Goal: Task Accomplishment & Management: Complete application form

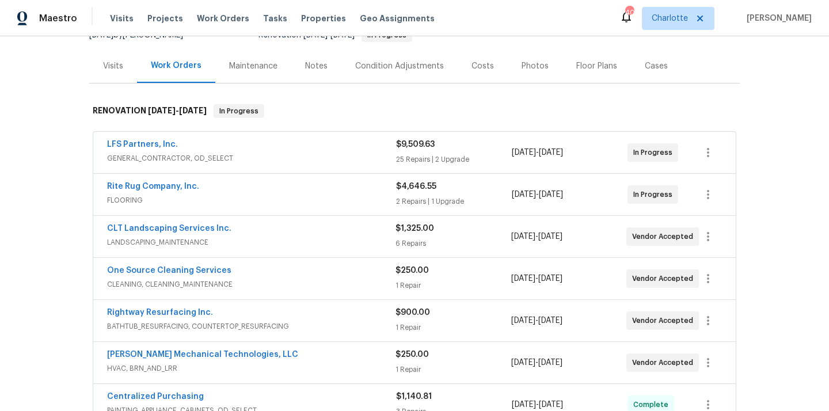
scroll to position [320, 0]
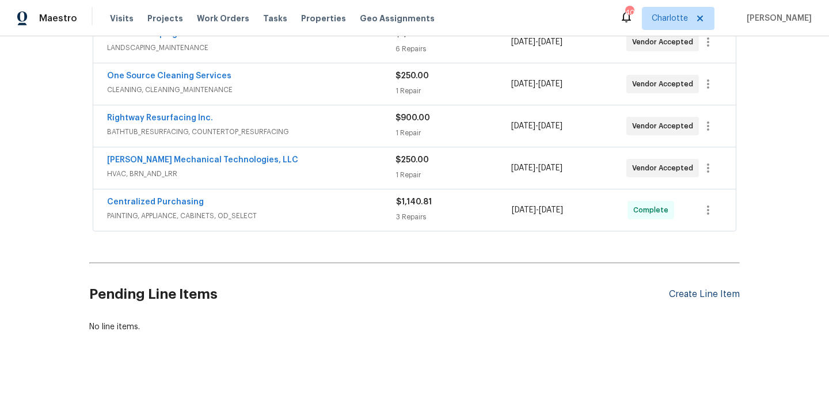
click at [706, 293] on div "Create Line Item" at bounding box center [704, 294] width 71 height 11
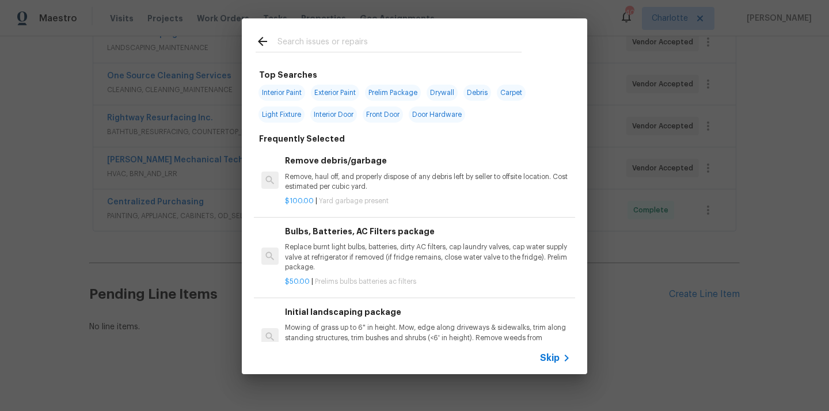
click at [452, 46] on input "text" at bounding box center [399, 43] width 244 height 17
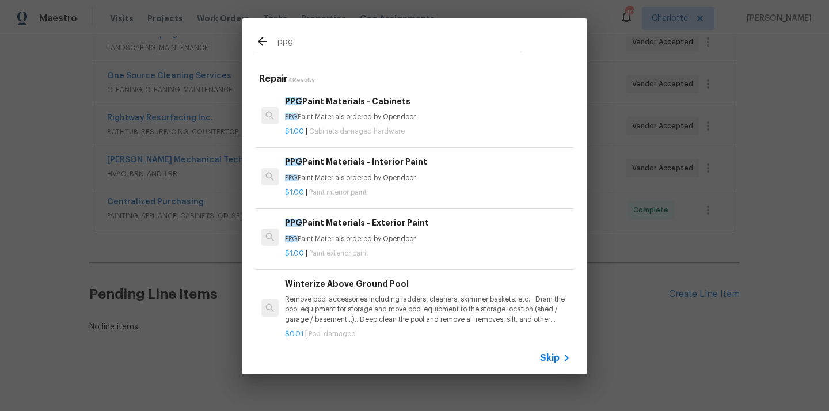
type input "ppg"
click at [447, 173] on p "PPG Paint Materials ordered by Opendoor" at bounding box center [428, 178] width 286 height 10
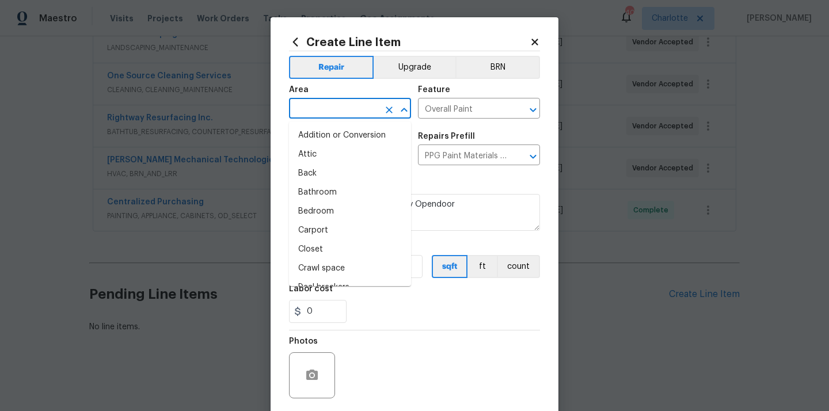
click at [366, 102] on input "text" at bounding box center [334, 110] width 90 height 18
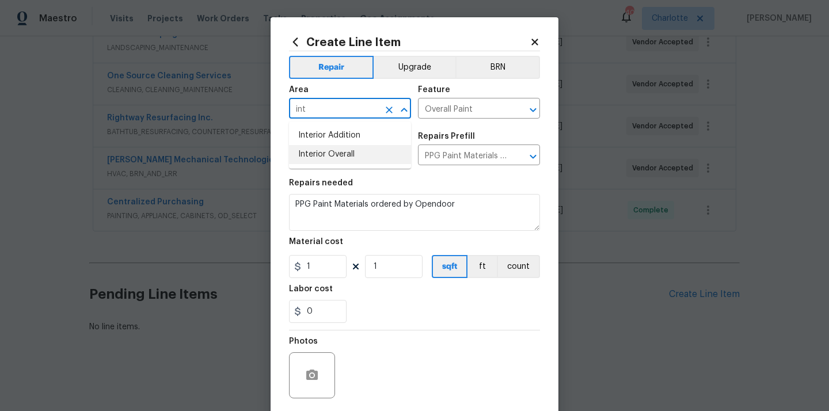
click at [325, 149] on li "Interior Overall" at bounding box center [350, 154] width 122 height 19
type input "Interior Overall"
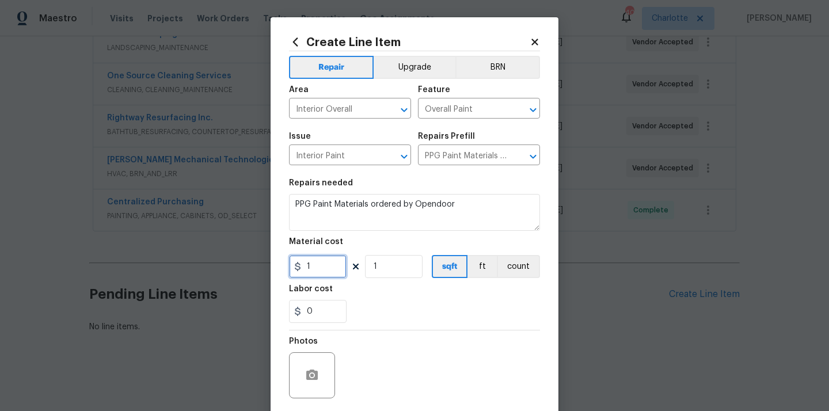
drag, startPoint x: 322, startPoint y: 276, endPoint x: 284, endPoint y: 274, distance: 37.5
click at [284, 274] on div "Create Line Item Repair Upgrade BRN Area Interior Overall ​ Feature Overall Pai…" at bounding box center [415, 247] width 288 height 461
paste input "23.82"
type input "123.82"
click at [387, 311] on div "0" at bounding box center [414, 311] width 251 height 23
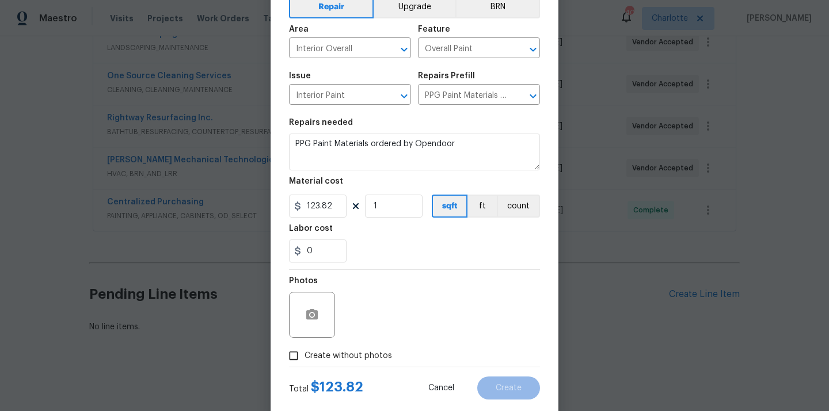
scroll to position [85, 0]
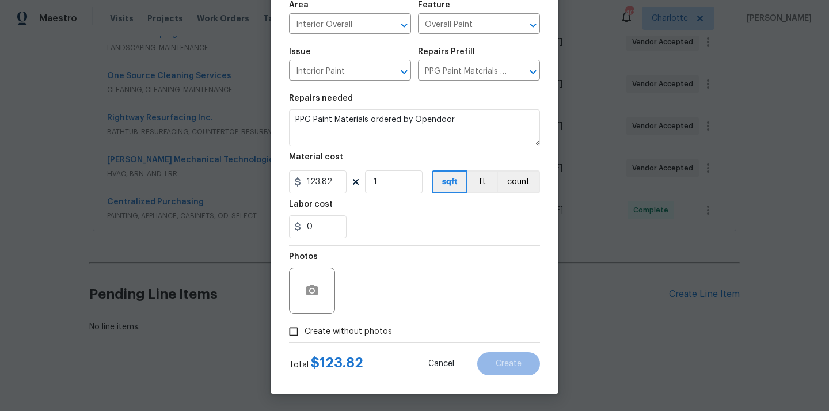
click at [371, 338] on label "Create without photos" at bounding box center [337, 332] width 109 height 22
click at [304, 338] on input "Create without photos" at bounding box center [294, 332] width 22 height 22
checkbox input "true"
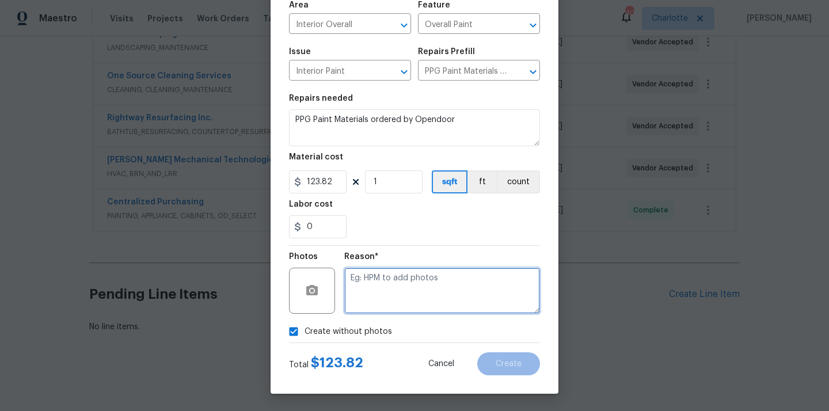
click at [385, 307] on textarea at bounding box center [442, 291] width 196 height 46
type textarea "N/A"
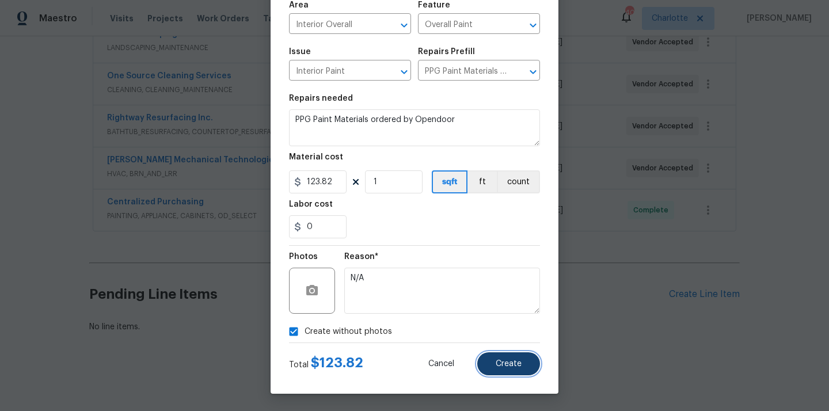
click at [487, 356] on button "Create" at bounding box center [508, 363] width 63 height 23
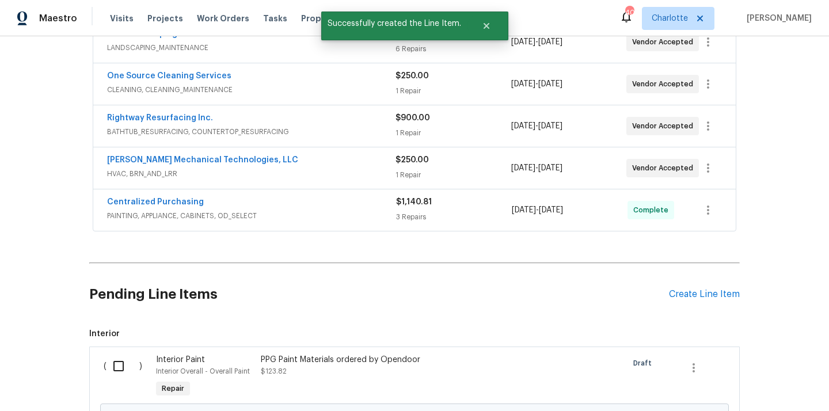
click at [144, 363] on div "( )" at bounding box center [126, 377] width 52 height 53
click at [127, 366] on input "checkbox" at bounding box center [122, 366] width 33 height 24
checkbox input "true"
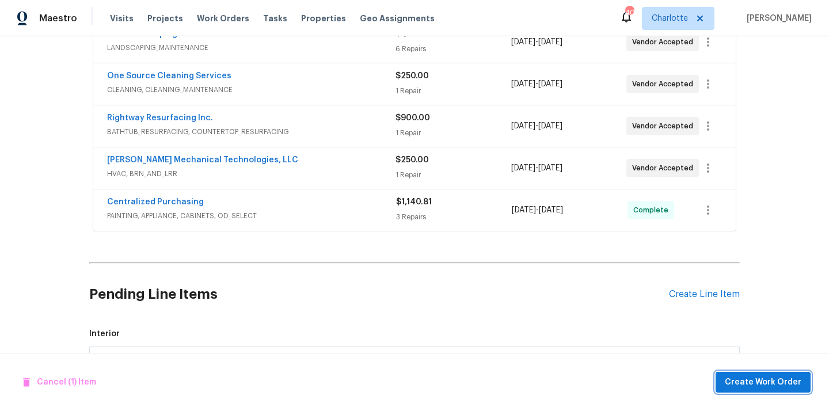
click at [740, 372] on button "Create Work Order" at bounding box center [762, 382] width 95 height 21
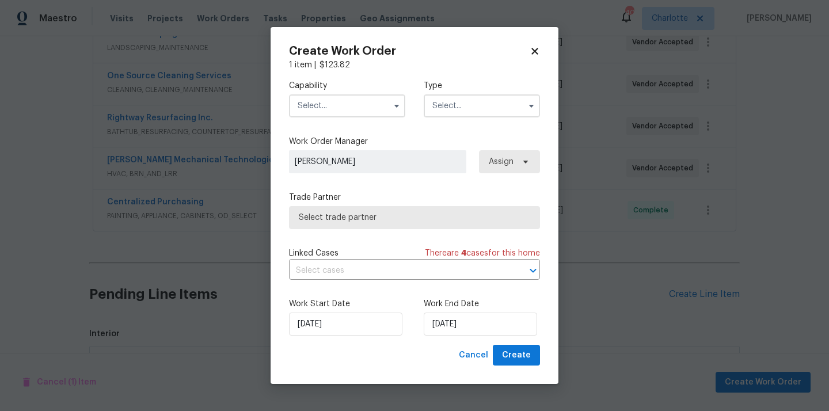
click at [376, 108] on input "text" at bounding box center [347, 105] width 116 height 23
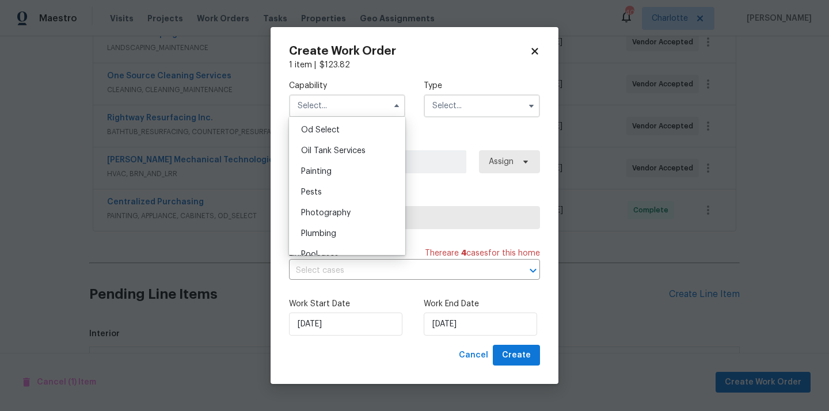
scroll to position [948, 0]
click at [375, 146] on div "Painting" at bounding box center [347, 149] width 111 height 21
type input "Painting"
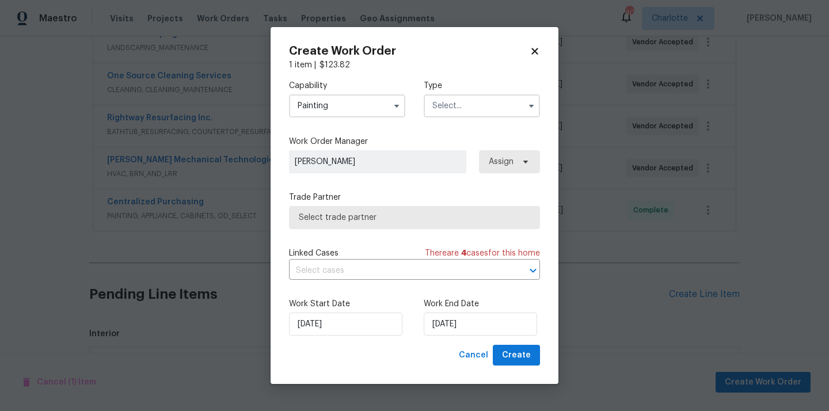
click at [466, 105] on input "text" at bounding box center [482, 105] width 116 height 23
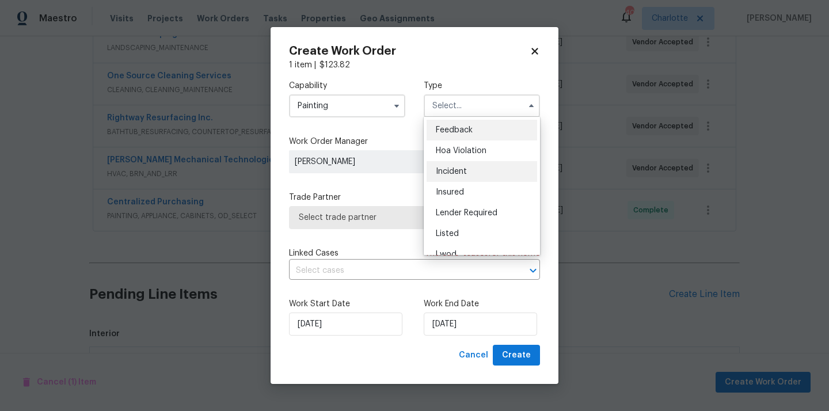
scroll to position [137, 0]
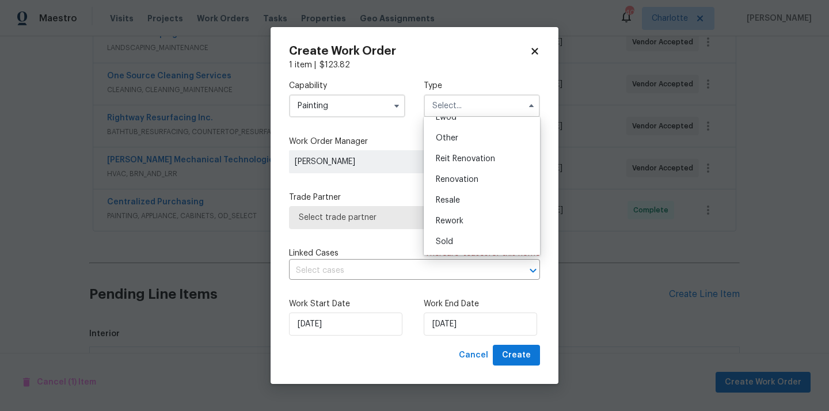
click at [475, 176] on span "Renovation" at bounding box center [457, 180] width 43 height 8
type input "Renovation"
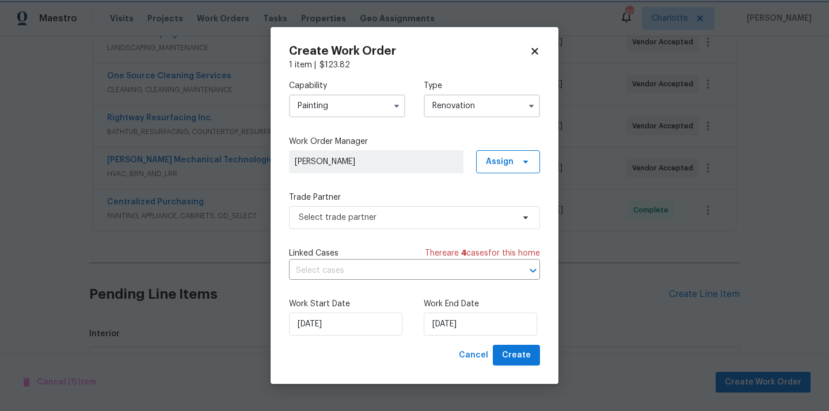
scroll to position [0, 0]
click at [501, 157] on span "Assign" at bounding box center [500, 162] width 28 height 12
click at [511, 208] on div "Assign to me" at bounding box center [510, 210] width 50 height 12
click at [436, 215] on span "Select trade partner" at bounding box center [406, 218] width 215 height 12
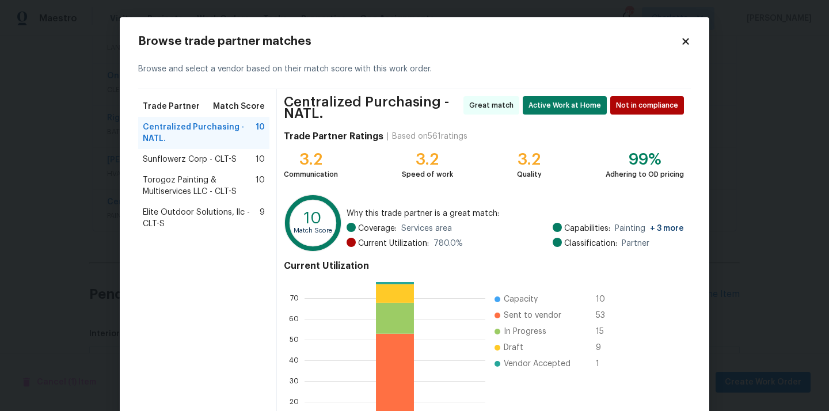
scroll to position [101, 0]
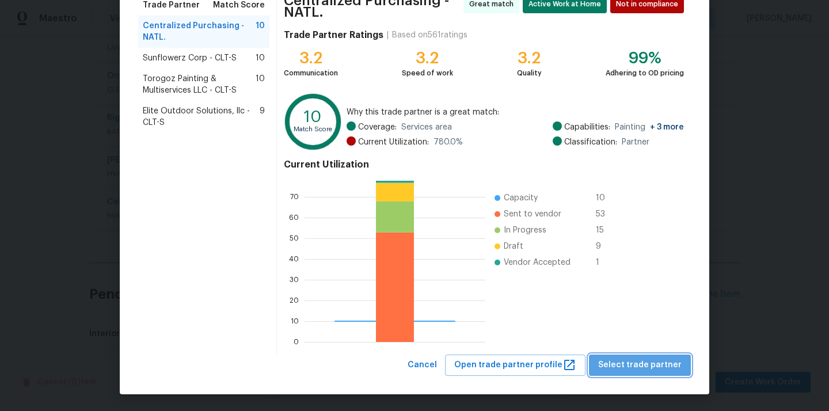
click at [656, 360] on span "Select trade partner" at bounding box center [639, 365] width 83 height 14
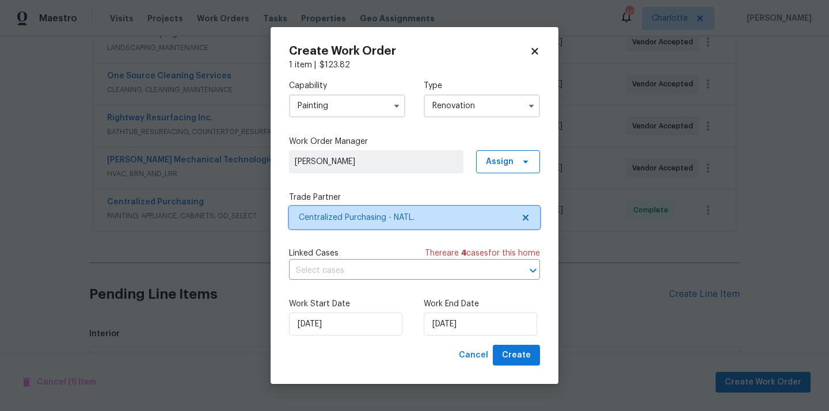
scroll to position [0, 0]
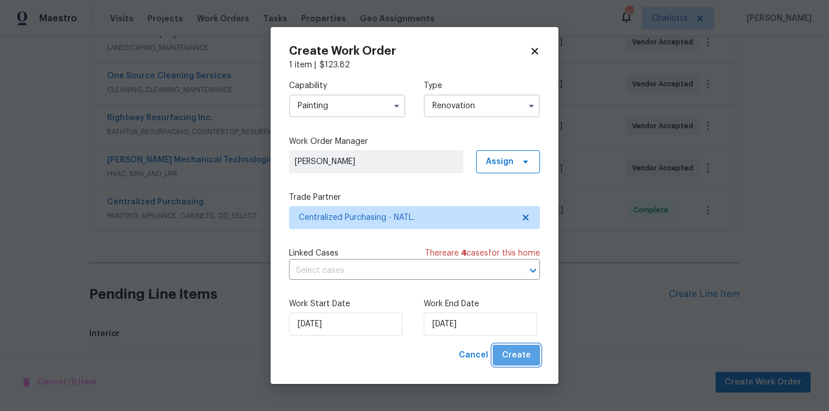
click at [525, 345] on button "Create" at bounding box center [516, 355] width 47 height 21
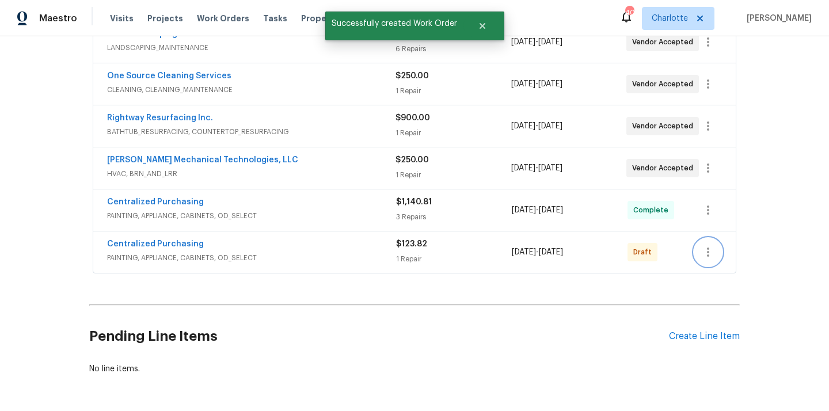
click at [704, 252] on icon "button" at bounding box center [708, 252] width 14 height 14
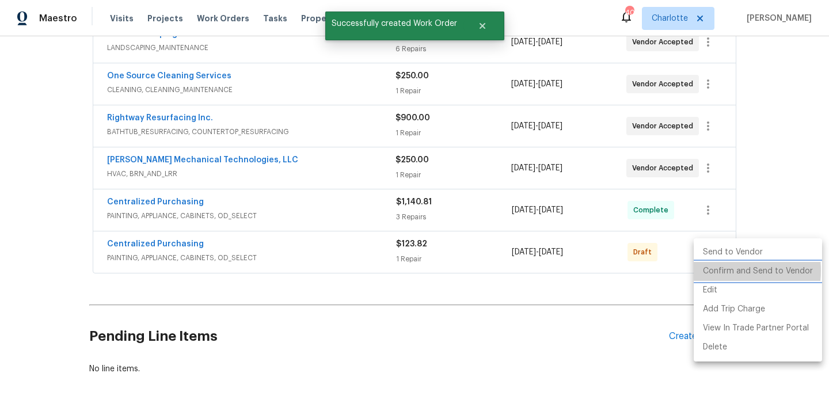
click at [711, 271] on li "Confirm and Send to Vendor" at bounding box center [758, 271] width 128 height 19
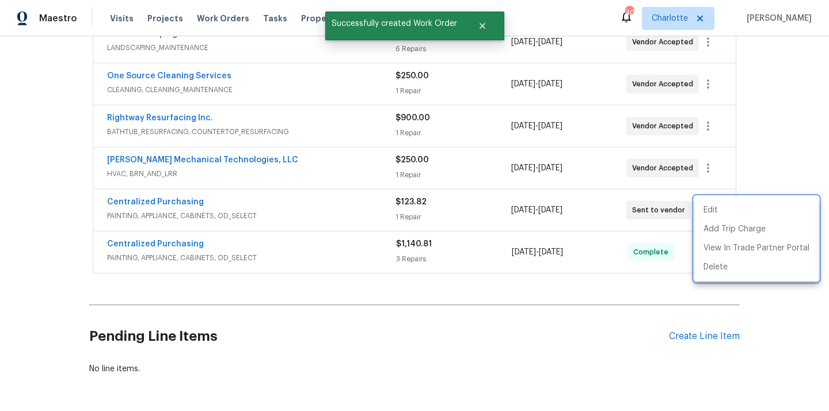
click at [261, 203] on div at bounding box center [414, 205] width 829 height 411
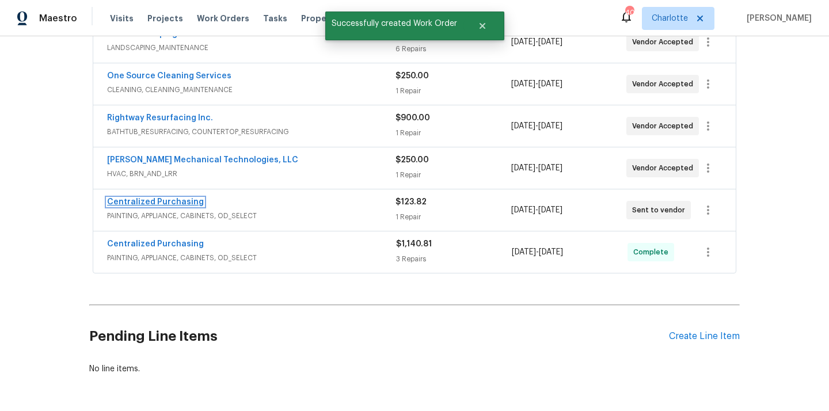
click at [177, 199] on link "Centralized Purchasing" at bounding box center [155, 202] width 97 height 8
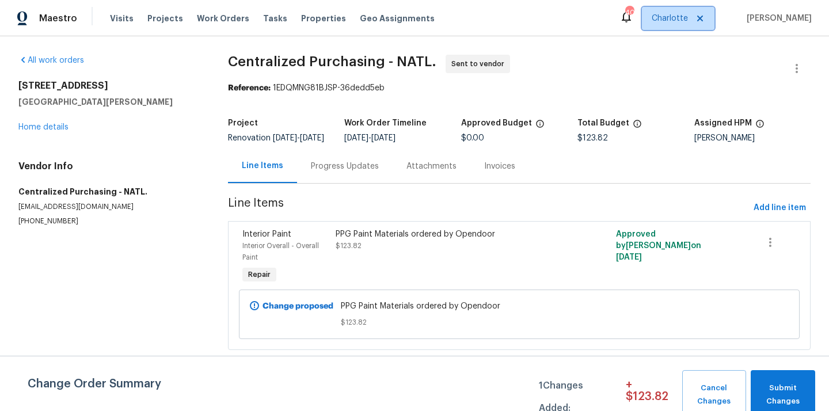
click at [669, 19] on span "Charlotte" at bounding box center [670, 19] width 36 height 12
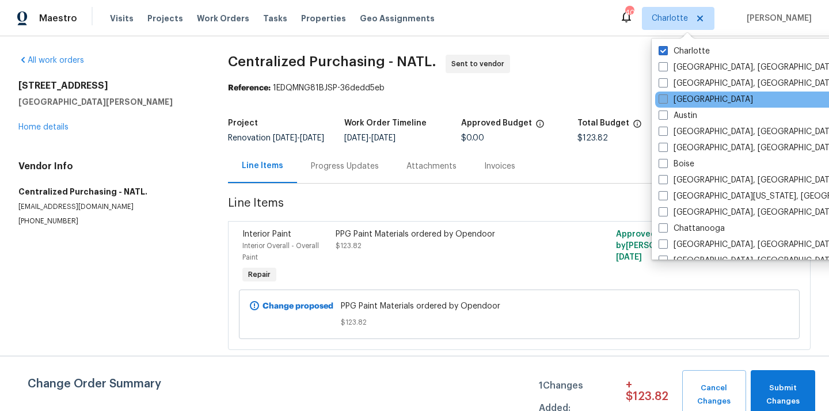
click at [680, 97] on label "[GEOGRAPHIC_DATA]" at bounding box center [705, 100] width 94 height 12
click at [666, 97] on input "[GEOGRAPHIC_DATA]" at bounding box center [661, 97] width 7 height 7
checkbox input "true"
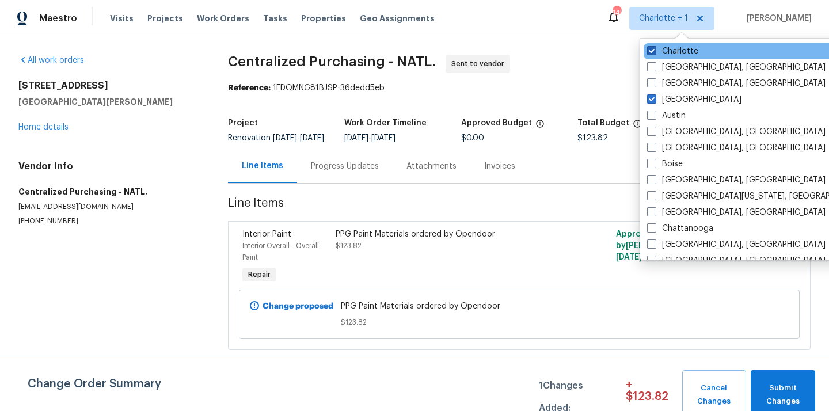
click at [676, 52] on label "Charlotte" at bounding box center [672, 51] width 51 height 12
click at [654, 52] on input "Charlotte" at bounding box center [650, 48] width 7 height 7
checkbox input "false"
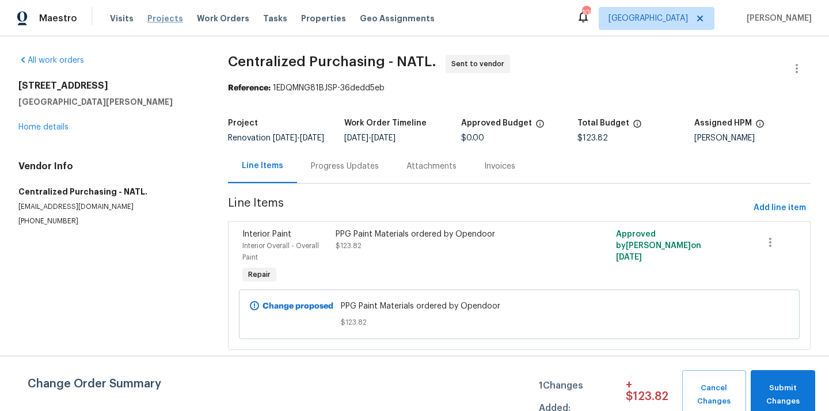
click at [161, 18] on span "Projects" at bounding box center [165, 19] width 36 height 12
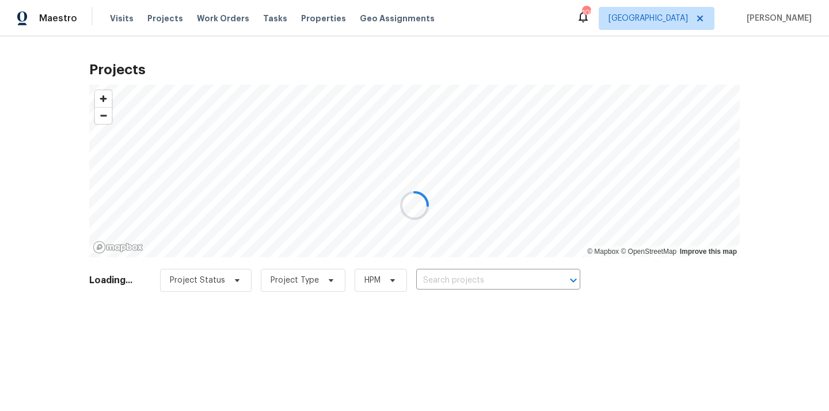
click at [462, 278] on div at bounding box center [414, 205] width 829 height 411
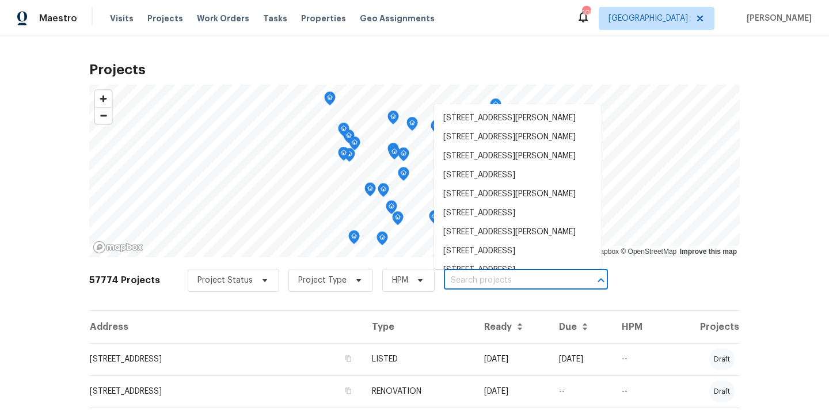
click at [462, 278] on input "text" at bounding box center [510, 281] width 132 height 18
paste input "1627"
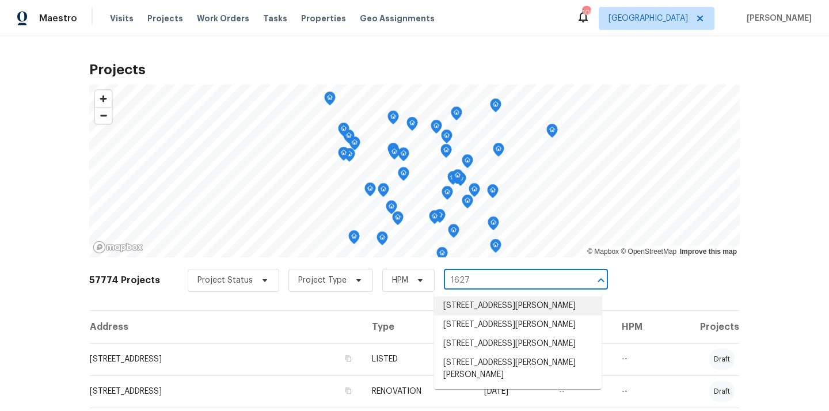
type input "1627"
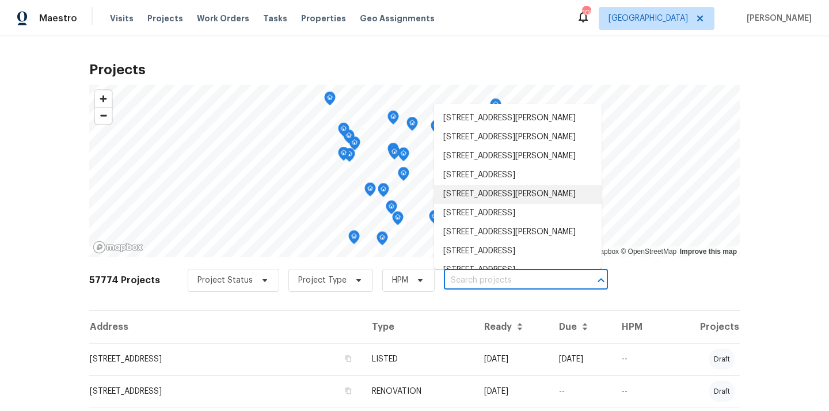
paste input "[STREET_ADDRESS][PERSON_NAME]"
type input "[STREET_ADDRESS][PERSON_NAME]"
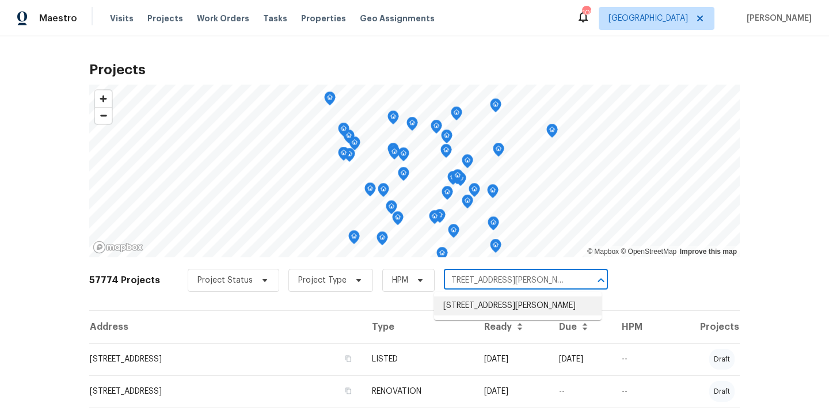
click at [472, 308] on li "[STREET_ADDRESS][PERSON_NAME]" at bounding box center [518, 305] width 168 height 19
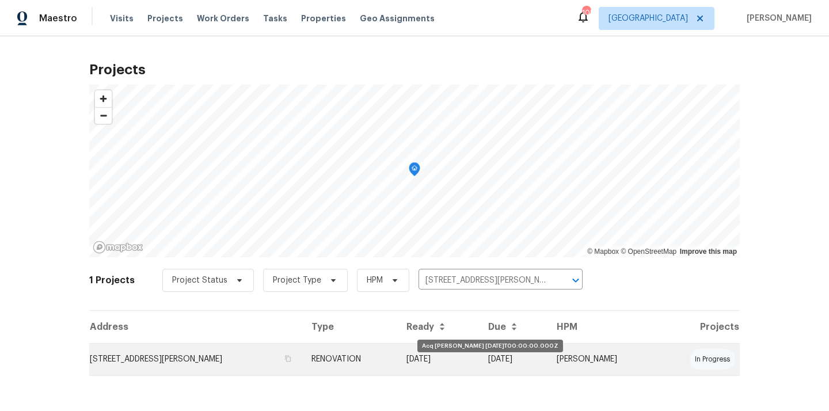
click at [440, 358] on td "[DATE]" at bounding box center [438, 359] width 82 height 32
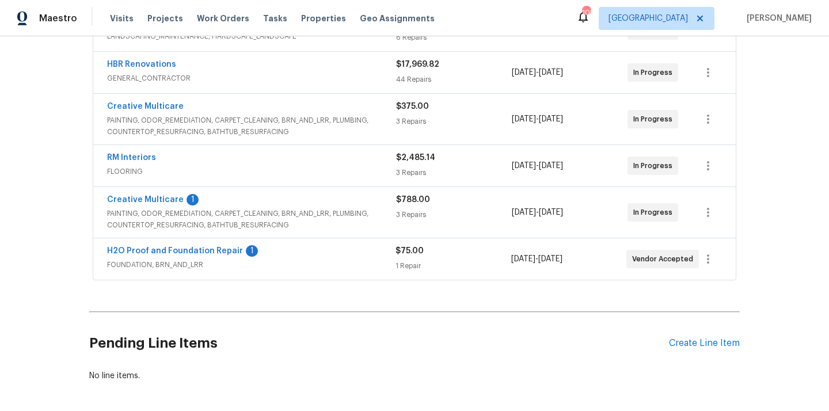
scroll to position [334, 0]
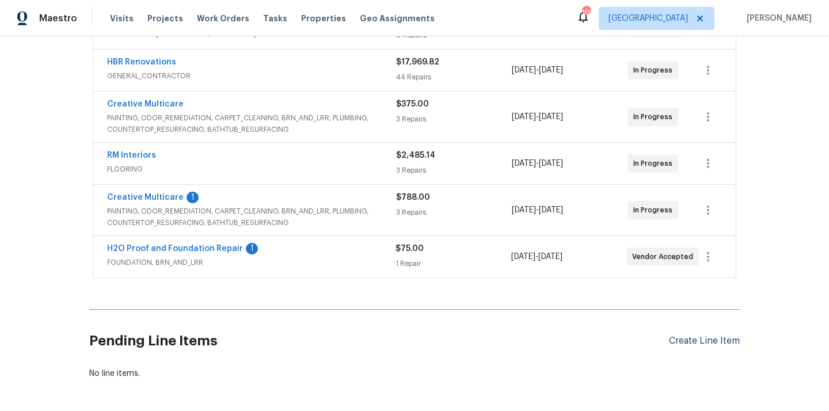
click at [705, 344] on div "Create Line Item" at bounding box center [704, 341] width 71 height 11
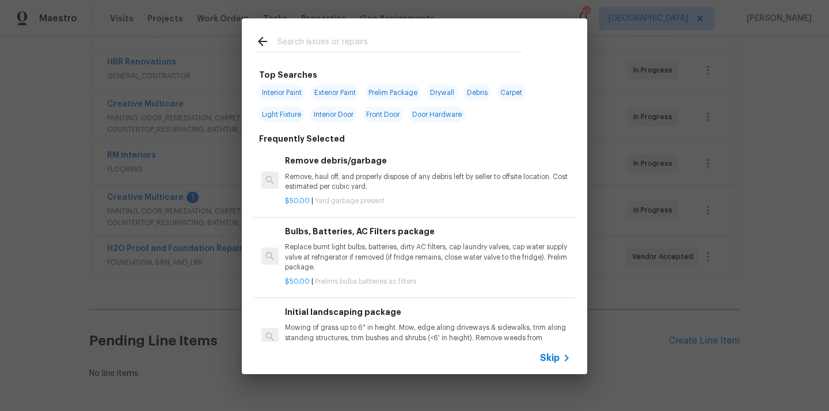
click at [379, 44] on input "text" at bounding box center [399, 43] width 244 height 17
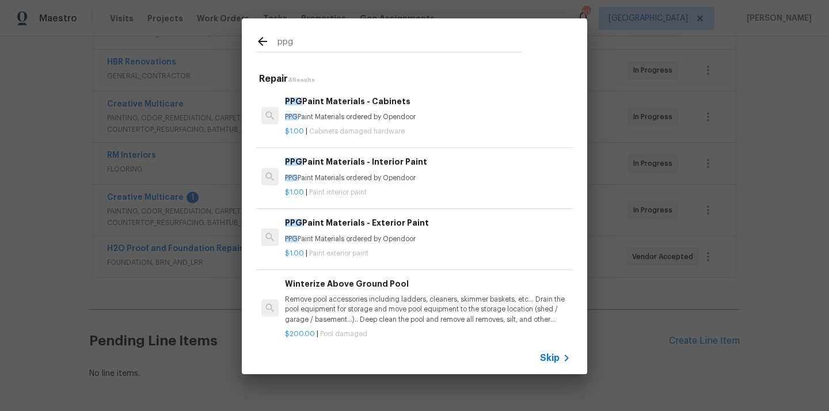
type input "ppg"
click at [350, 157] on h6 "PPG Paint Materials - Interior Paint" at bounding box center [428, 161] width 286 height 13
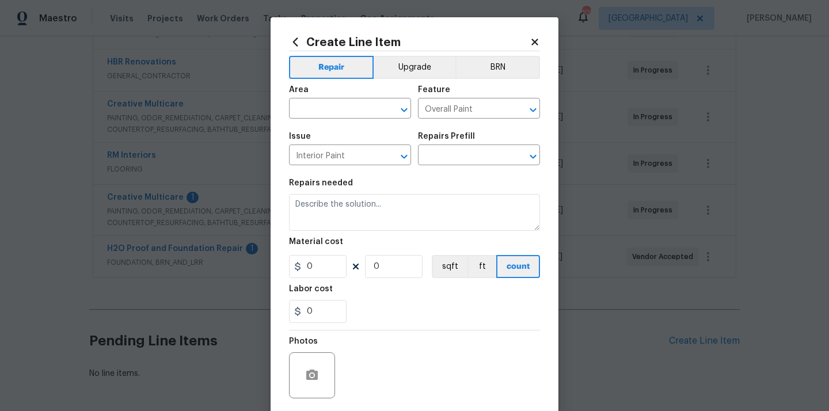
type input "PPG Paint Materials - Interior Paint $1.00"
type textarea "PPG Paint Materials ordered by Opendoor"
type input "1"
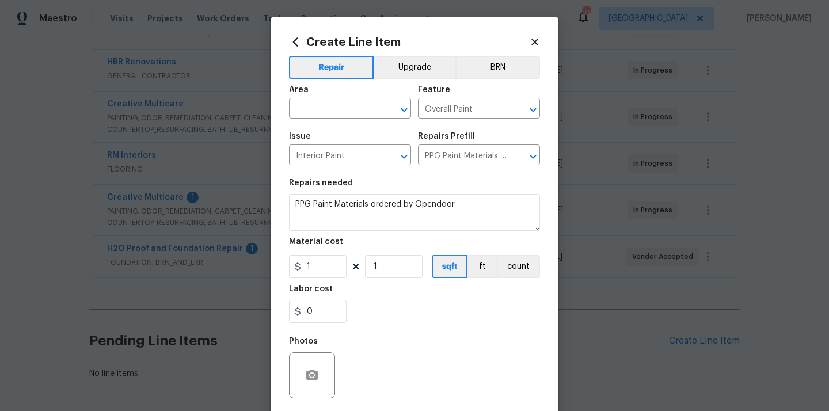
click at [329, 100] on div "Area" at bounding box center [350, 93] width 122 height 15
click at [325, 104] on input "text" at bounding box center [334, 110] width 90 height 18
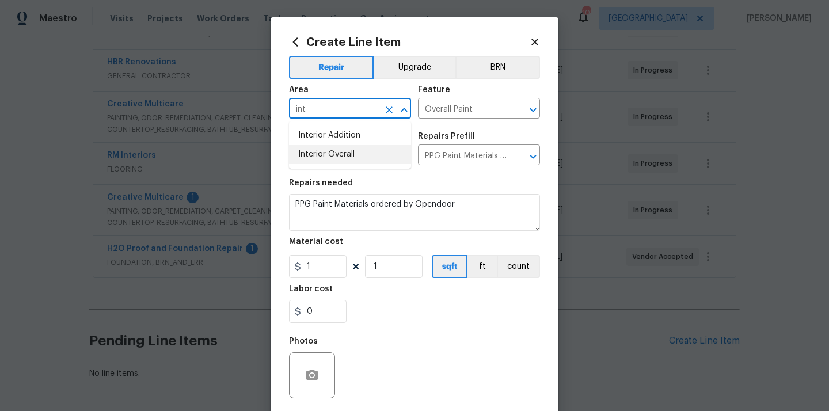
click at [317, 151] on li "Interior Overall" at bounding box center [350, 154] width 122 height 19
type input "Interior Overall"
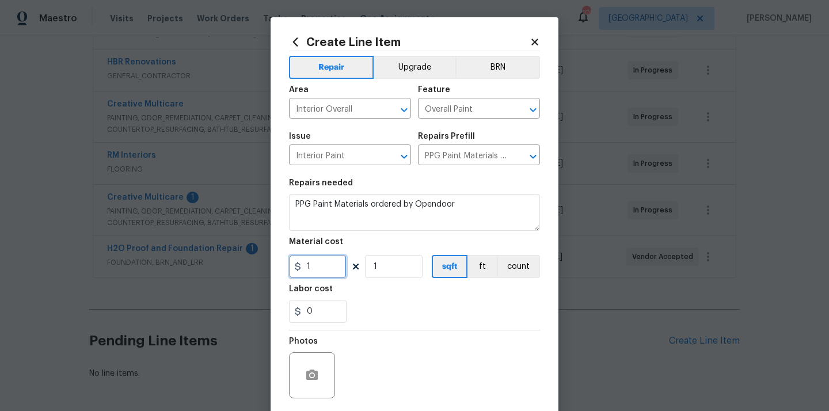
drag, startPoint x: 314, startPoint y: 265, endPoint x: 273, endPoint y: 271, distance: 41.3
click at [273, 271] on div "Create Line Item Repair Upgrade BRN Area Interior Overall ​ Feature Overall Pai…" at bounding box center [415, 247] width 288 height 461
paste input "742.35"
type input "742.35"
click at [392, 302] on div "0" at bounding box center [414, 311] width 251 height 23
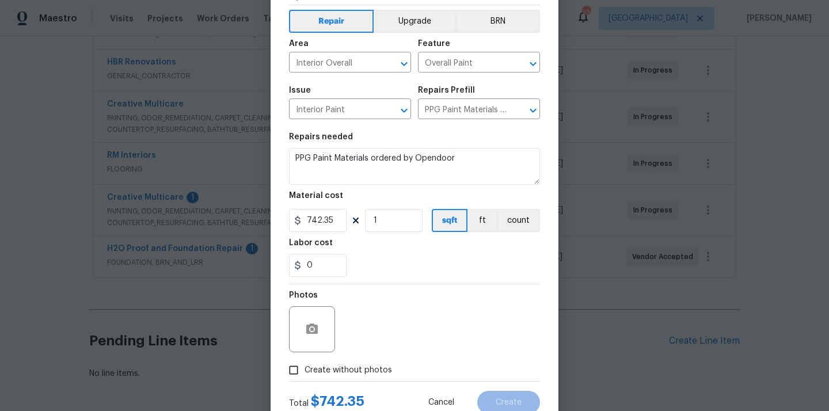
scroll to position [85, 0]
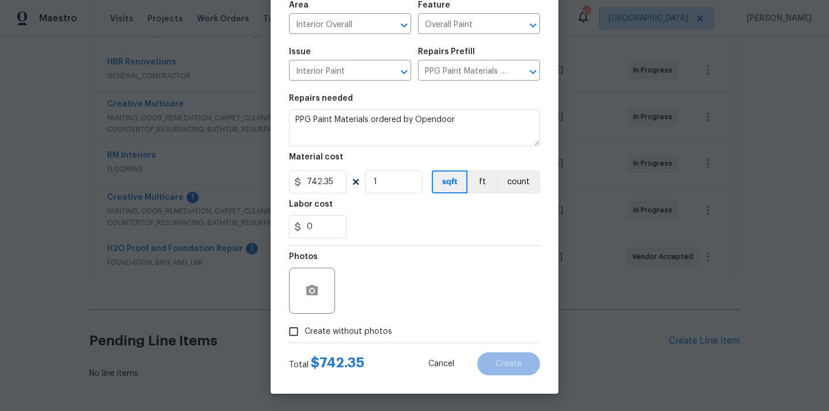
click at [370, 315] on div "Photos" at bounding box center [414, 283] width 251 height 75
click at [361, 331] on span "Create without photos" at bounding box center [347, 332] width 87 height 12
click at [304, 331] on input "Create without photos" at bounding box center [294, 332] width 22 height 22
checkbox input "true"
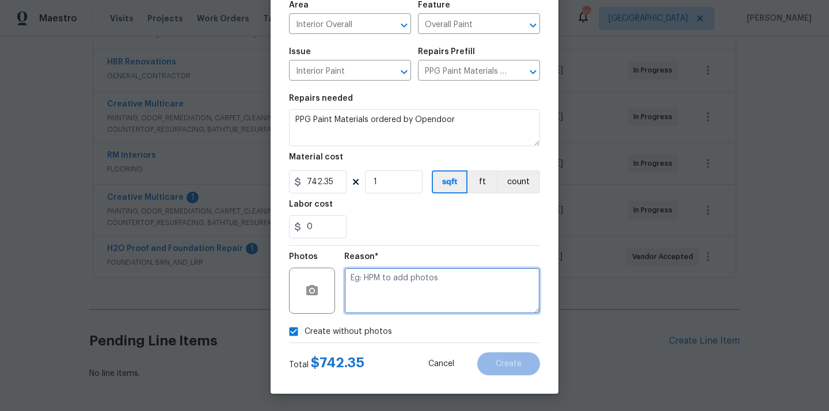
click at [376, 310] on textarea at bounding box center [442, 291] width 196 height 46
type textarea "N/A"
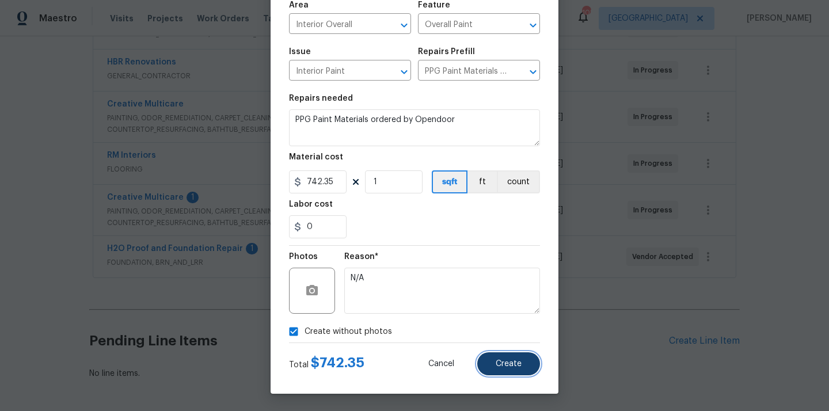
click at [493, 358] on button "Create" at bounding box center [508, 363] width 63 height 23
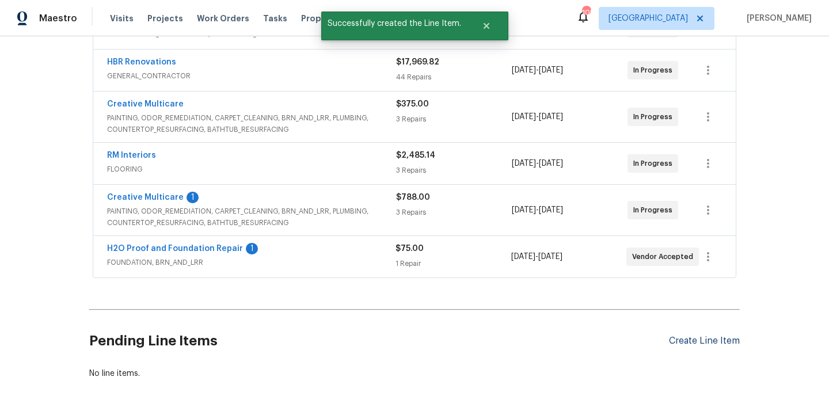
click at [684, 339] on div "Create Line Item" at bounding box center [704, 341] width 71 height 11
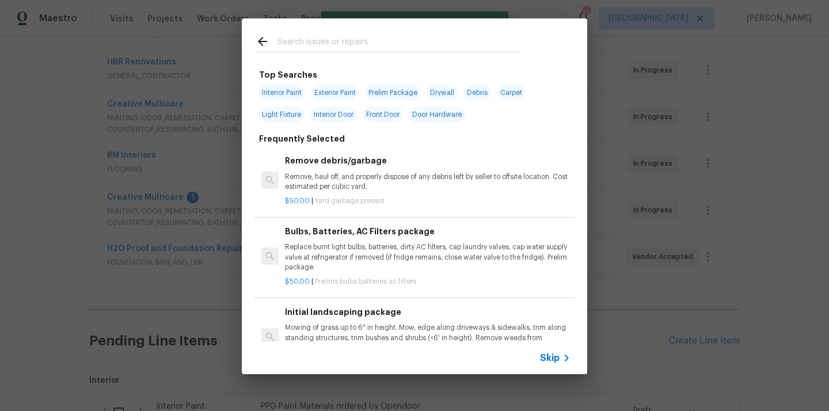
click at [477, 41] on input "text" at bounding box center [399, 43] width 244 height 17
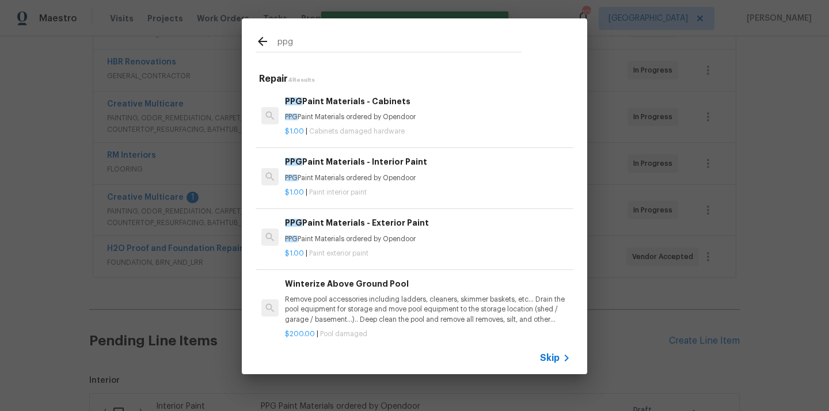
type input "ppg"
click at [404, 234] on p "PPG Paint Materials ordered by Opendoor" at bounding box center [428, 239] width 286 height 10
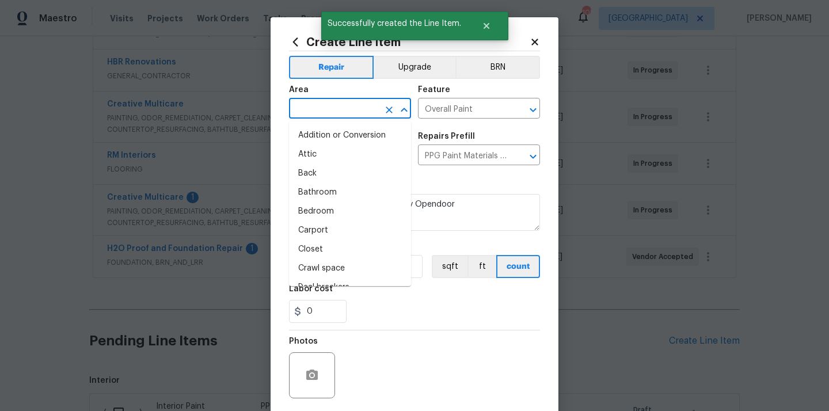
click at [341, 117] on input "text" at bounding box center [334, 110] width 90 height 18
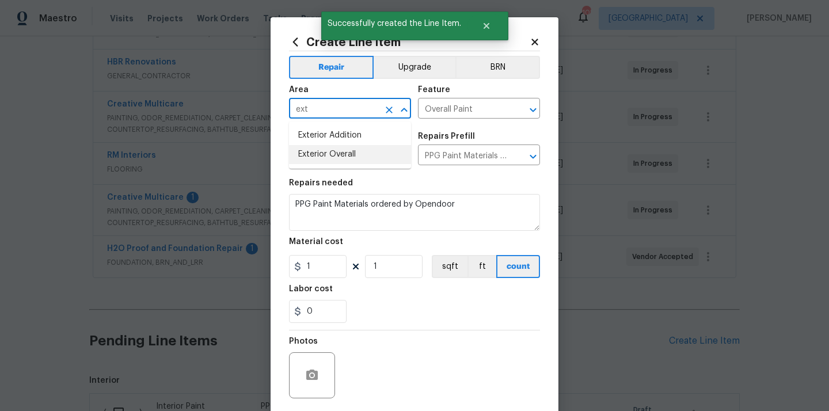
click at [330, 151] on li "Exterior Overall" at bounding box center [350, 154] width 122 height 19
type input "Exterior Overall"
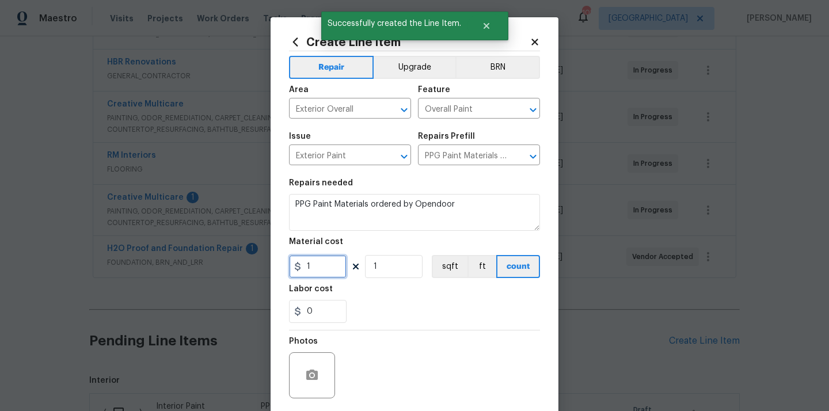
drag, startPoint x: 302, startPoint y: 267, endPoint x: 292, endPoint y: 269, distance: 10.1
click at [273, 264] on div "Create Line Item Repair Upgrade BRN Area Exterior Overall ​ Feature Overall Pai…" at bounding box center [415, 247] width 288 height 461
paste input "54.82"
type input "154.82"
click at [371, 289] on div "Labor cost" at bounding box center [414, 292] width 251 height 15
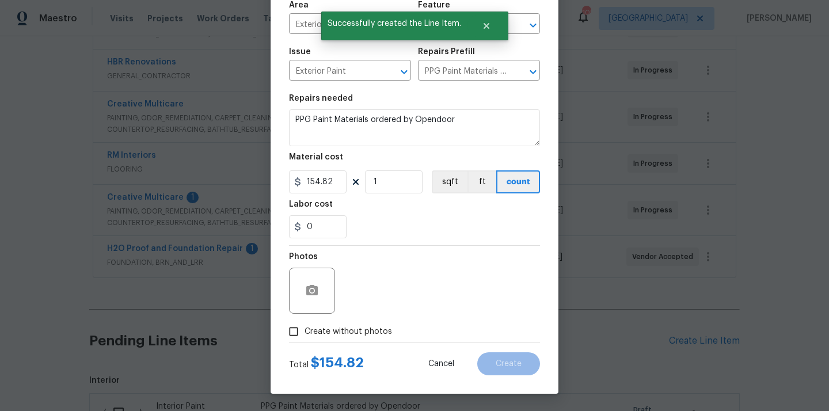
click at [361, 326] on span "Create without photos" at bounding box center [347, 332] width 87 height 12
click at [304, 326] on input "Create without photos" at bounding box center [294, 332] width 22 height 22
checkbox input "true"
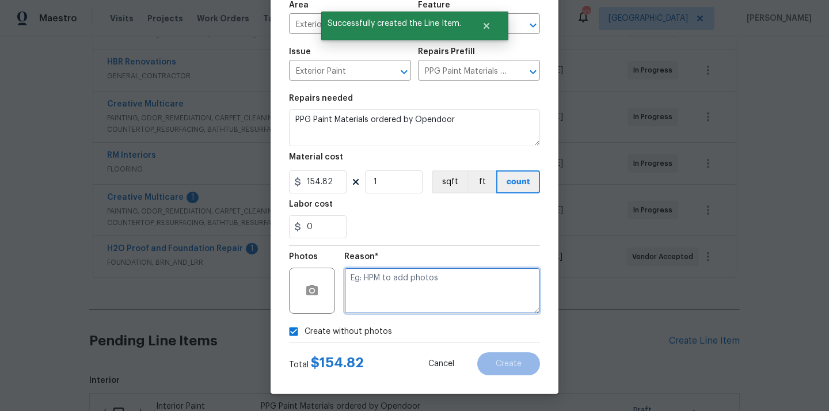
click at [378, 299] on textarea at bounding box center [442, 291] width 196 height 46
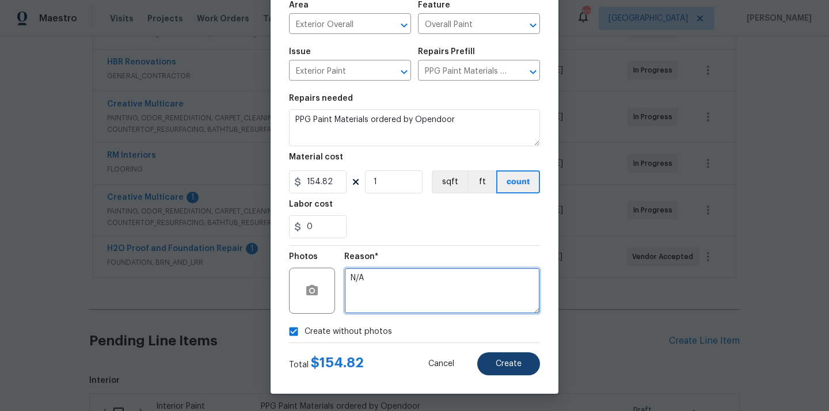
type textarea "N/A"
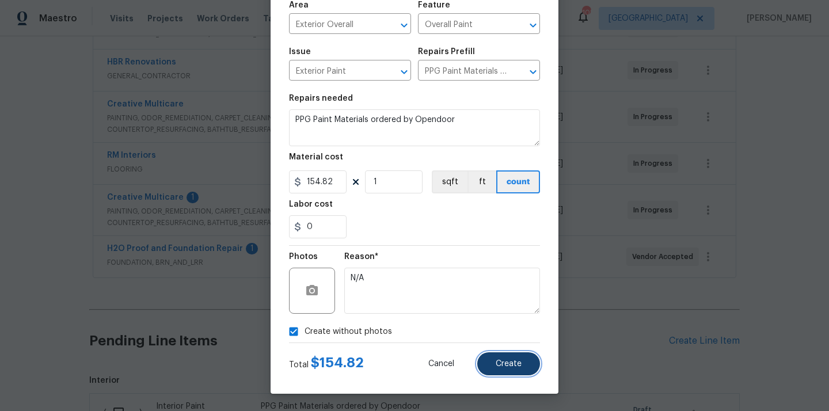
click at [508, 367] on span "Create" at bounding box center [509, 364] width 26 height 9
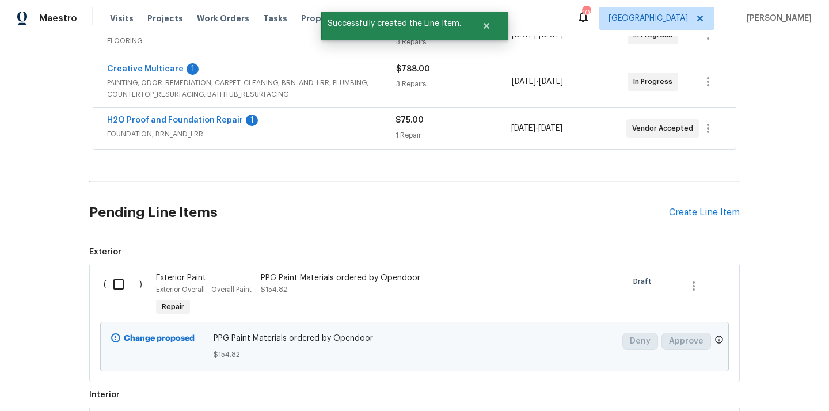
scroll to position [473, 0]
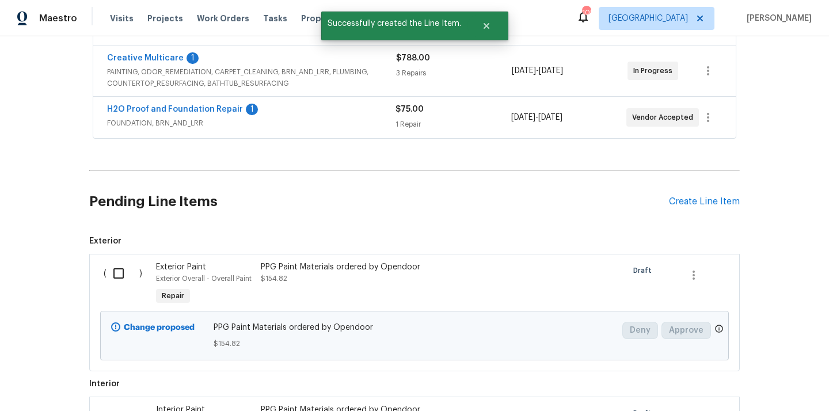
click at [103, 276] on div "( )" at bounding box center [126, 284] width 52 height 53
click at [118, 279] on input "checkbox" at bounding box center [122, 273] width 33 height 24
checkbox input "true"
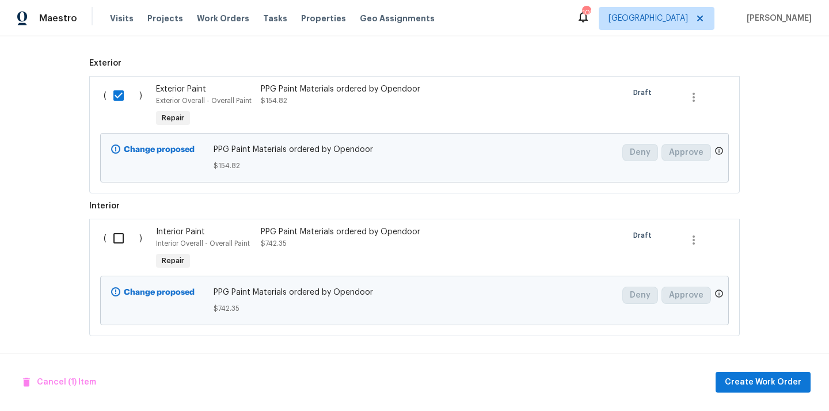
scroll to position [655, 0]
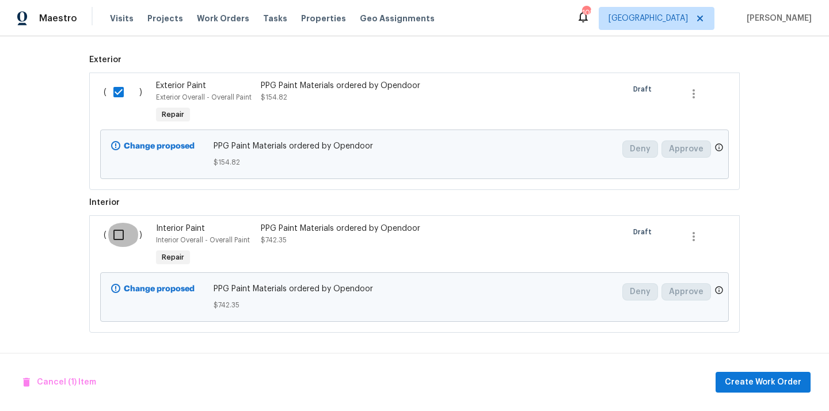
click at [125, 234] on input "checkbox" at bounding box center [122, 235] width 33 height 24
click at [736, 376] on span "Create Work Order" at bounding box center [763, 382] width 77 height 14
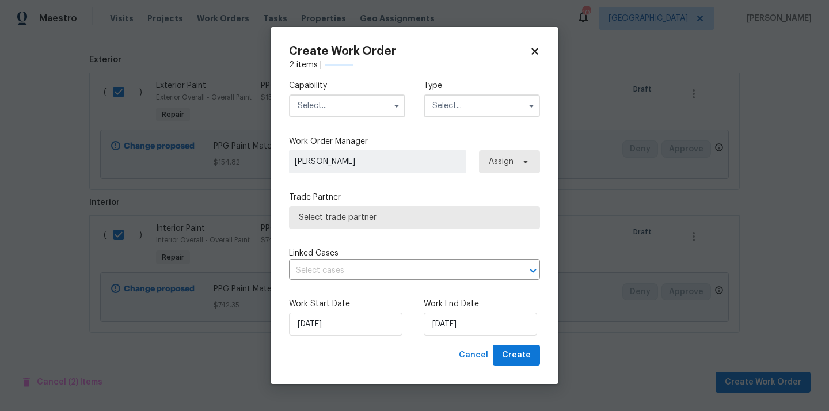
checkbox input "false"
click at [360, 111] on input "text" at bounding box center [347, 105] width 116 height 23
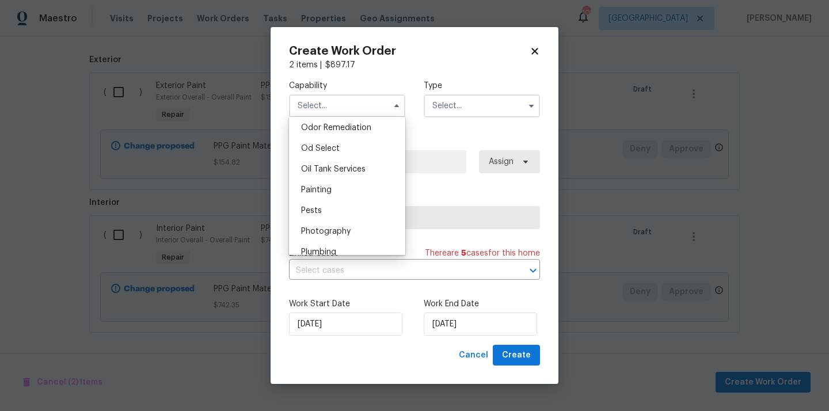
scroll to position [925, 0]
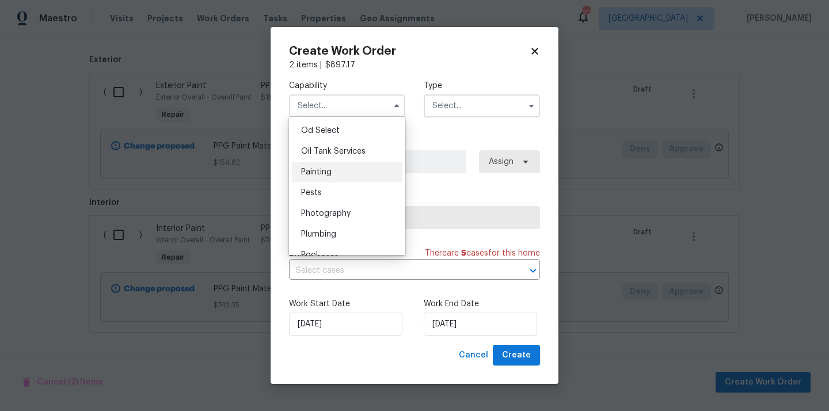
click at [360, 170] on div "Painting" at bounding box center [347, 172] width 111 height 21
type input "Painting"
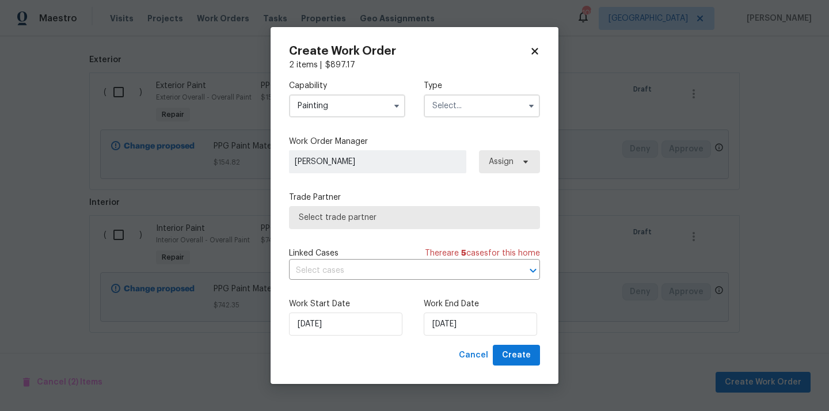
click at [458, 104] on input "text" at bounding box center [482, 105] width 116 height 23
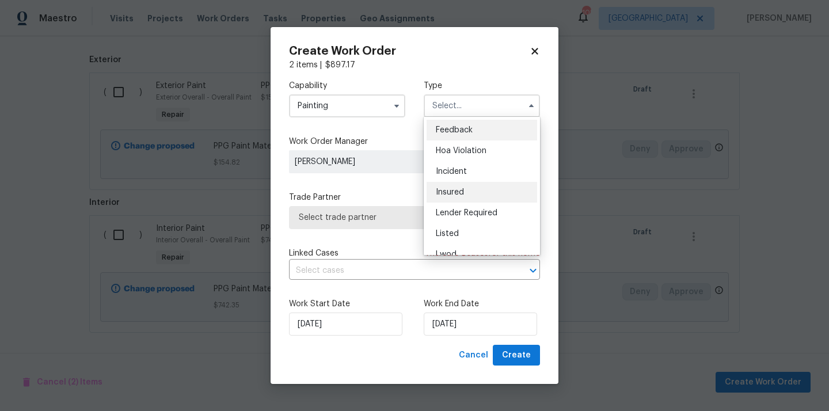
scroll to position [137, 0]
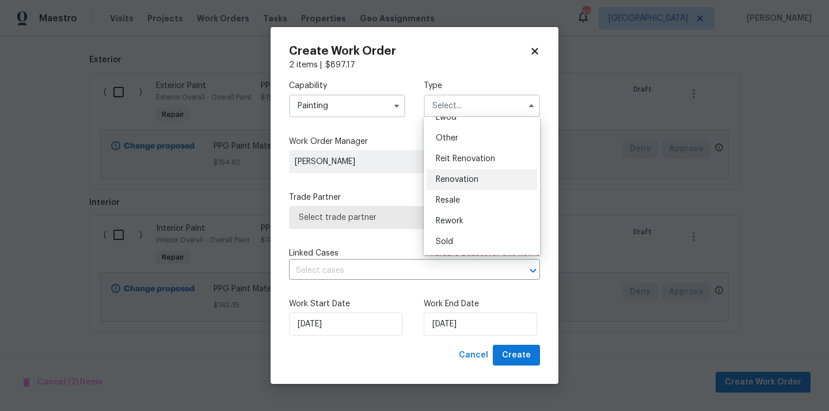
click at [465, 184] on div "Renovation" at bounding box center [482, 179] width 111 height 21
type input "Renovation"
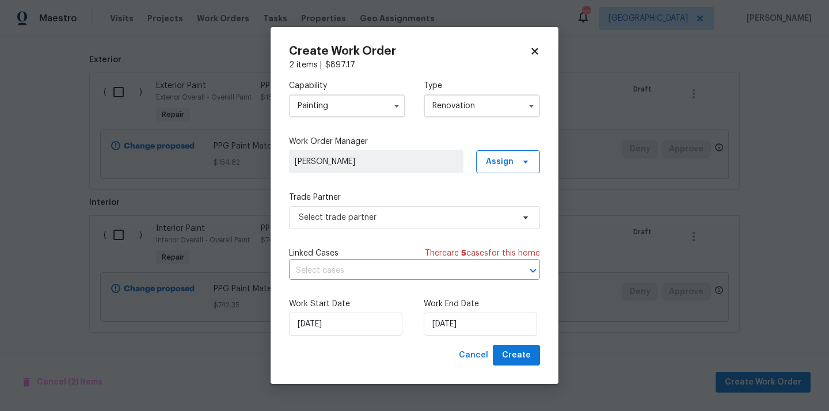
click at [503, 173] on div "Capability Painting Type Renovation Work Order Manager [PERSON_NAME] Assign Tra…" at bounding box center [414, 208] width 251 height 274
click at [503, 168] on span "Assign" at bounding box center [508, 161] width 64 height 23
click at [499, 205] on div "Assign to me" at bounding box center [510, 210] width 50 height 12
click at [385, 218] on span "Select trade partner" at bounding box center [406, 218] width 215 height 12
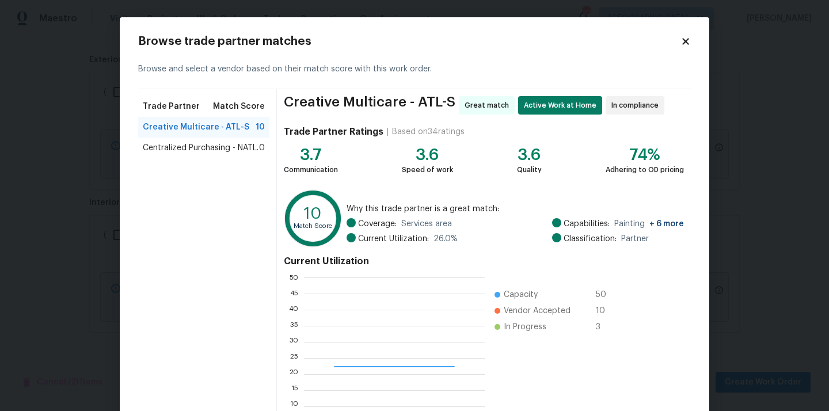
scroll to position [161, 181]
click at [250, 150] on span "Centralized Purchasing - NATL." at bounding box center [201, 148] width 116 height 12
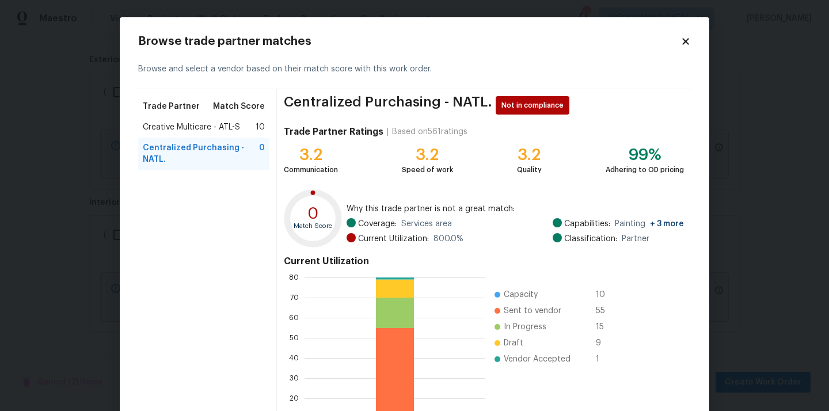
scroll to position [97, 0]
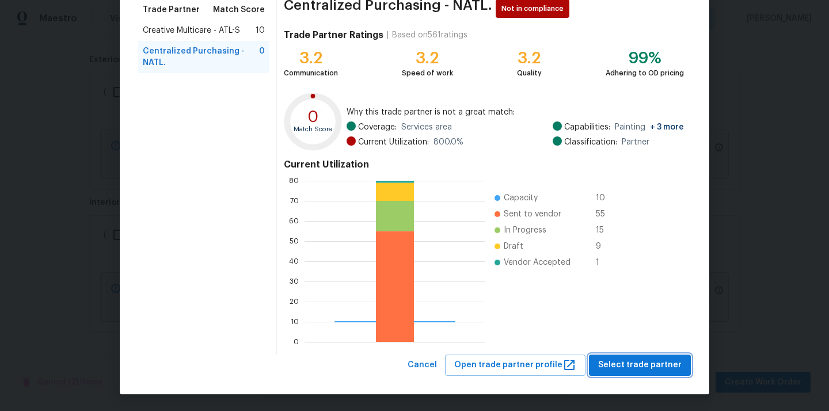
click at [620, 367] on span "Select trade partner" at bounding box center [639, 365] width 83 height 14
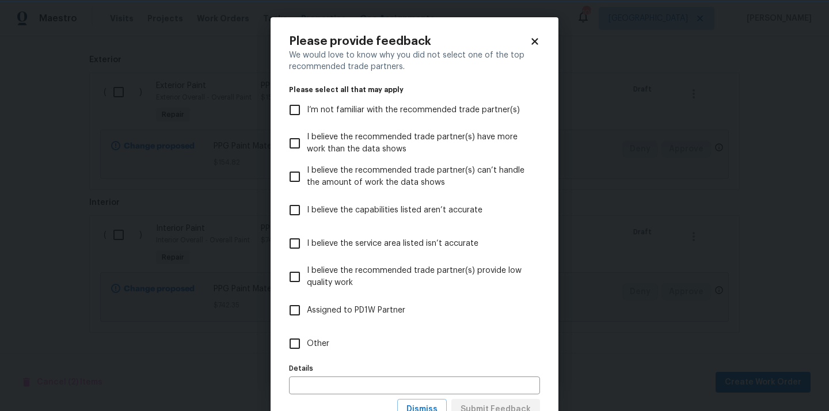
scroll to position [0, 0]
click at [470, 343] on label "Other" at bounding box center [407, 343] width 248 height 33
click at [307, 343] on input "Other" at bounding box center [295, 344] width 24 height 24
checkbox input "true"
click at [486, 405] on span "Submit Feedback" at bounding box center [495, 409] width 70 height 14
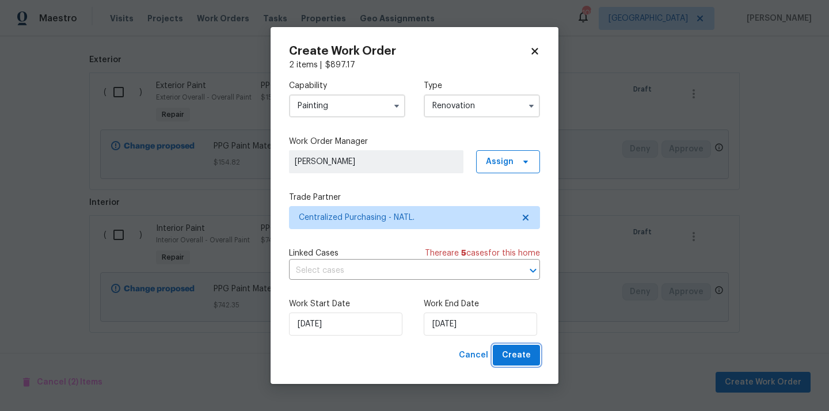
click at [506, 349] on span "Create" at bounding box center [516, 355] width 29 height 14
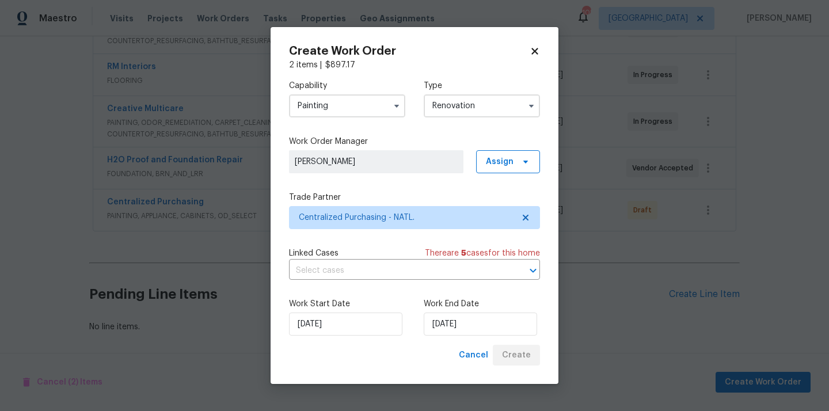
scroll to position [422, 0]
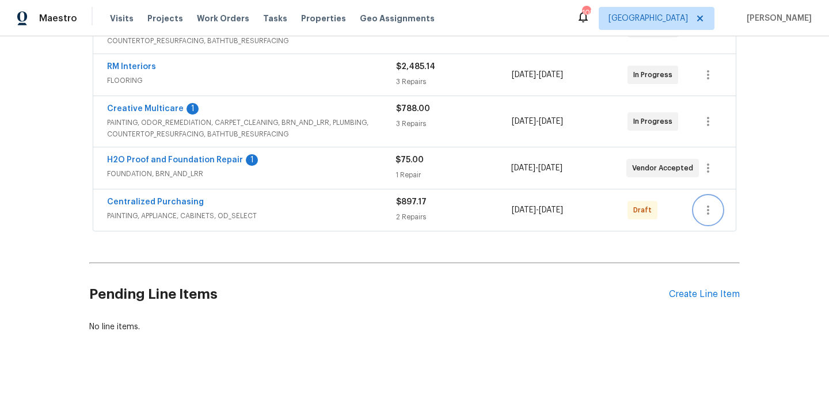
click at [716, 209] on button "button" at bounding box center [708, 210] width 28 height 28
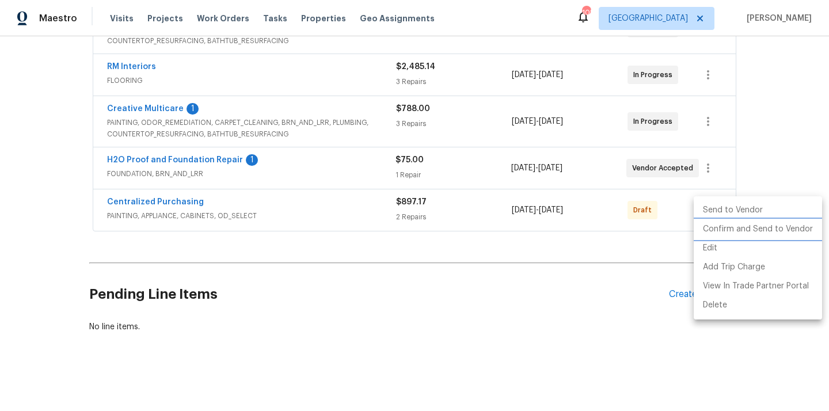
click at [716, 224] on li "Confirm and Send to Vendor" at bounding box center [758, 229] width 128 height 19
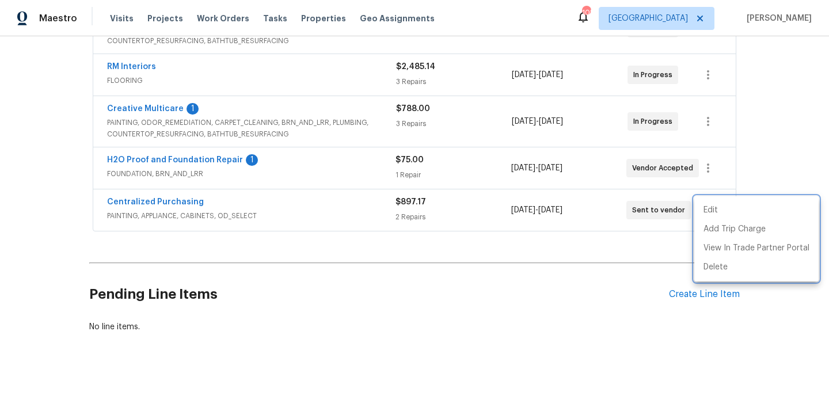
click at [149, 211] on div at bounding box center [414, 205] width 829 height 411
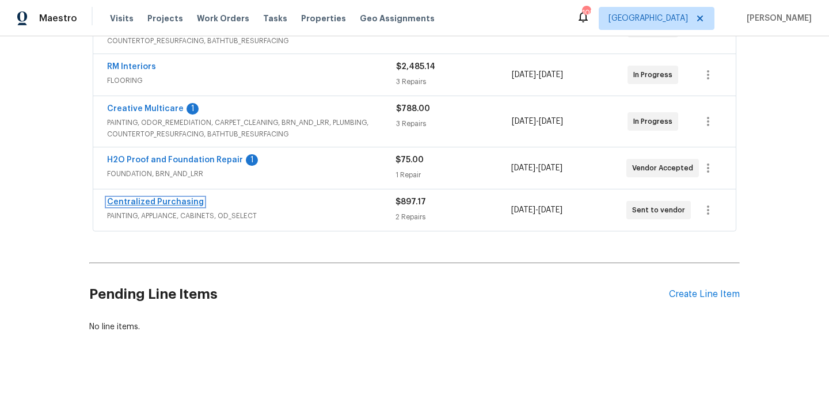
click at [149, 204] on link "Centralized Purchasing" at bounding box center [155, 202] width 97 height 8
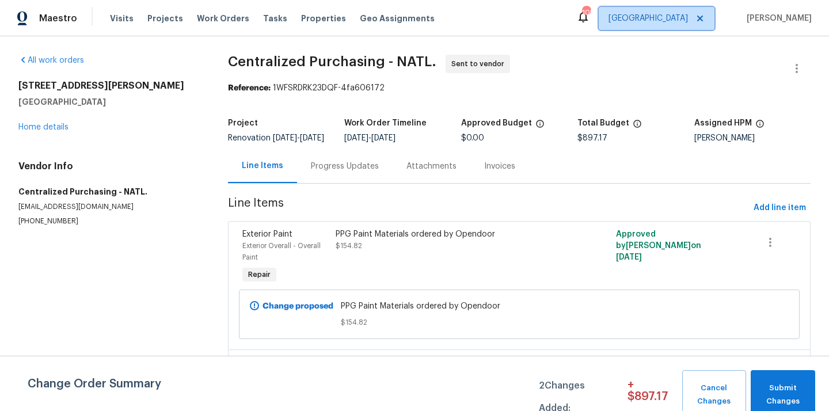
click at [692, 29] on span "[GEOGRAPHIC_DATA]" at bounding box center [657, 18] width 116 height 23
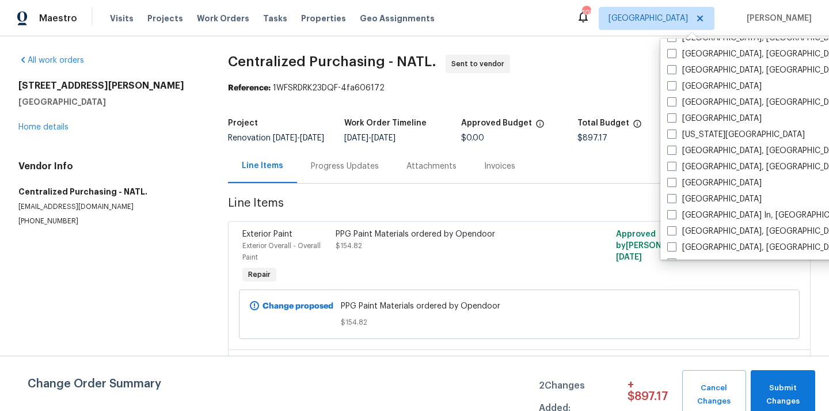
scroll to position [347, 0]
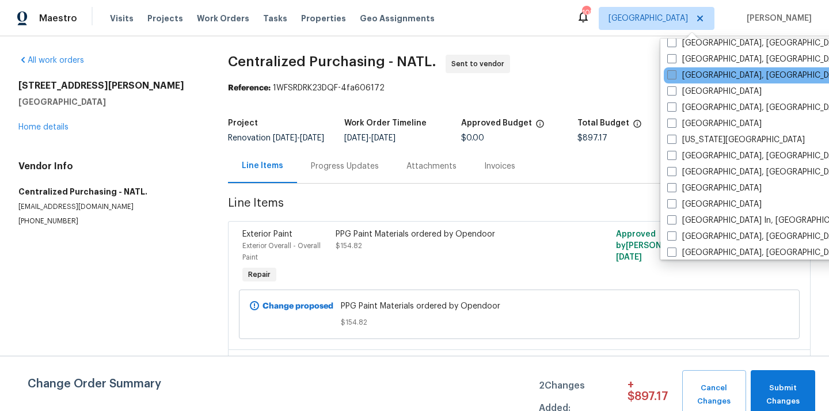
click at [713, 71] on label "[GEOGRAPHIC_DATA], [GEOGRAPHIC_DATA]" at bounding box center [756, 76] width 178 height 12
click at [675, 71] on input "[GEOGRAPHIC_DATA], [GEOGRAPHIC_DATA]" at bounding box center [670, 73] width 7 height 7
checkbox input "true"
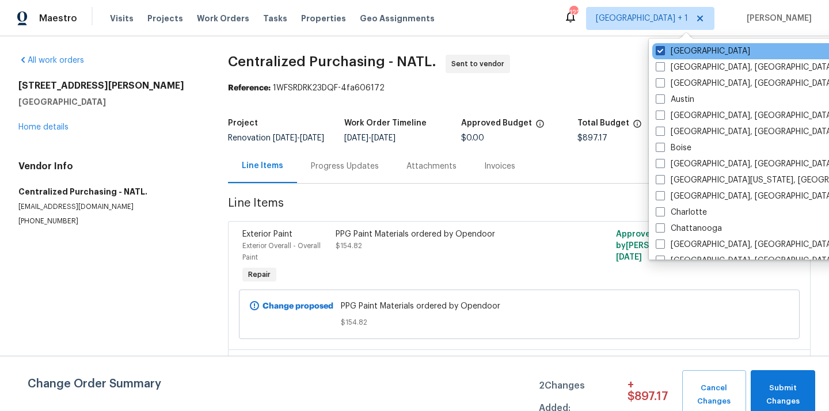
click at [696, 50] on label "[GEOGRAPHIC_DATA]" at bounding box center [703, 51] width 94 height 12
click at [663, 50] on input "[GEOGRAPHIC_DATA]" at bounding box center [659, 48] width 7 height 7
checkbox input "false"
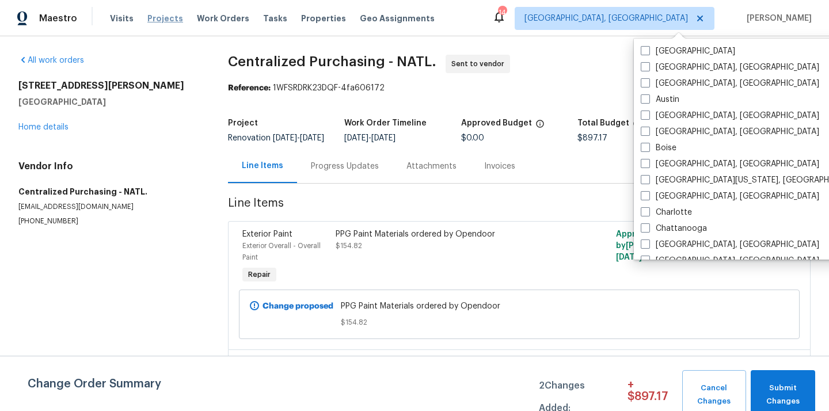
click at [161, 22] on span "Projects" at bounding box center [165, 19] width 36 height 12
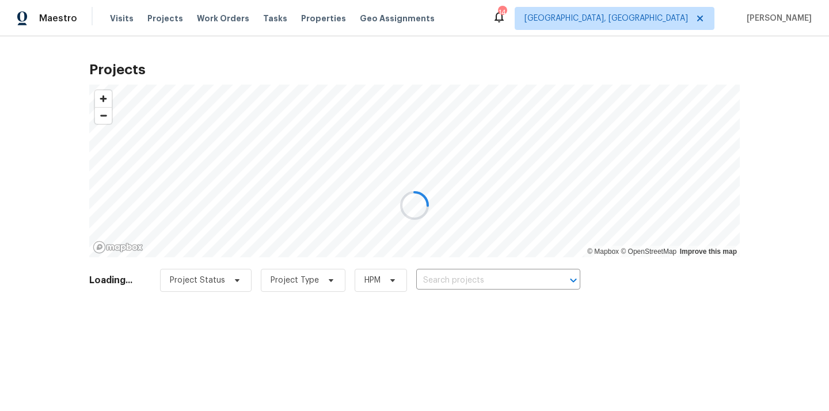
click at [480, 279] on div at bounding box center [414, 205] width 829 height 411
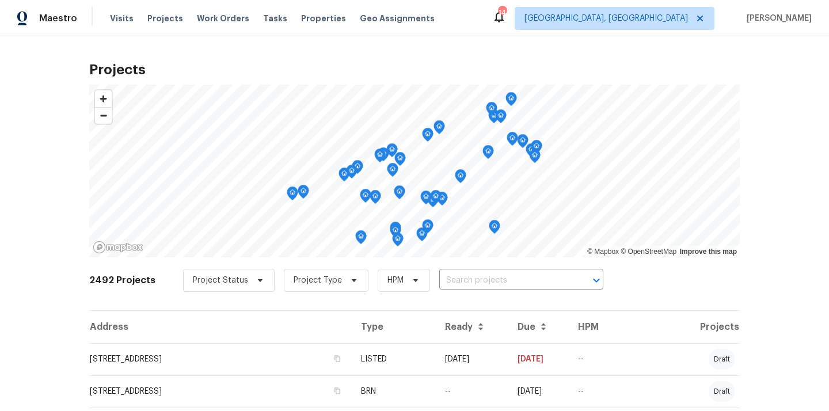
click at [480, 279] on input "text" at bounding box center [505, 281] width 132 height 18
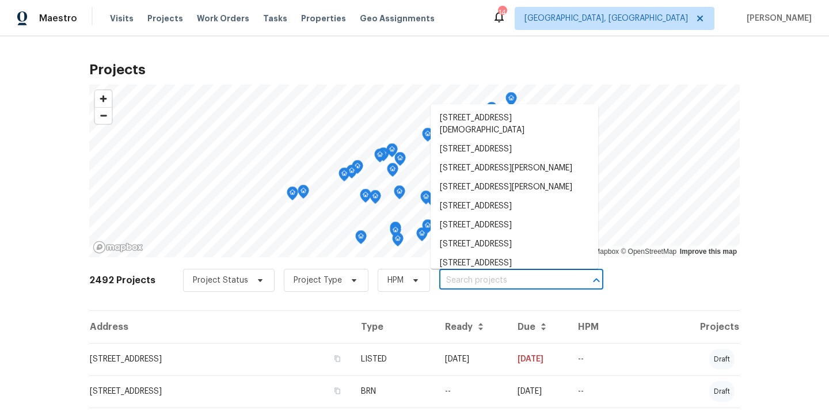
paste input "[STREET_ADDRESS]"
type input "[STREET_ADDRESS]"
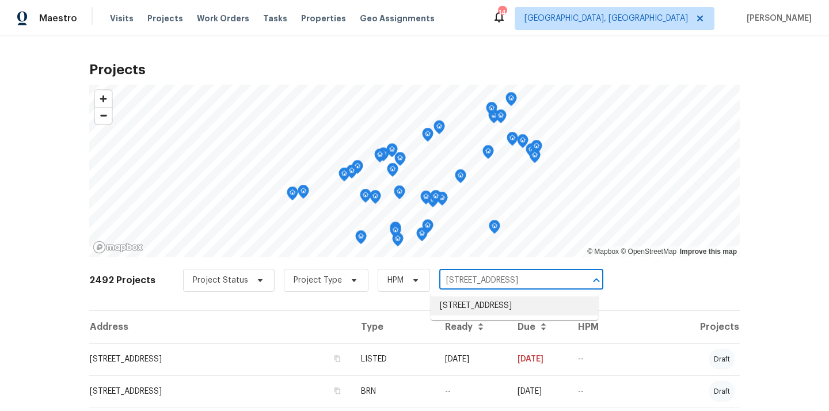
click at [478, 311] on li "[STREET_ADDRESS]" at bounding box center [515, 305] width 168 height 19
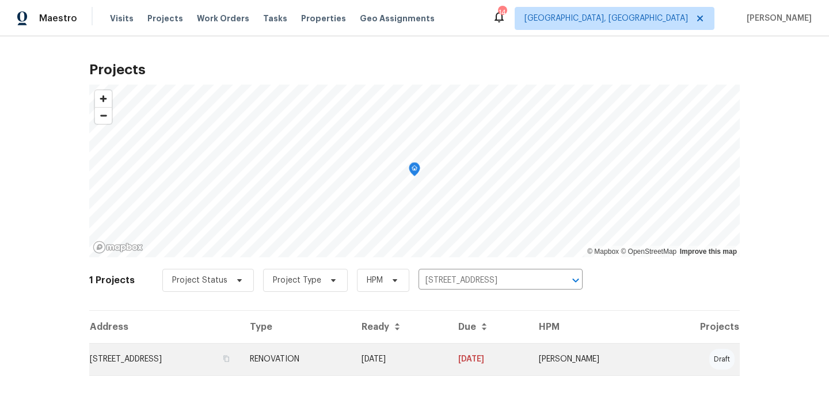
click at [352, 354] on td "RENOVATION" at bounding box center [297, 359] width 112 height 32
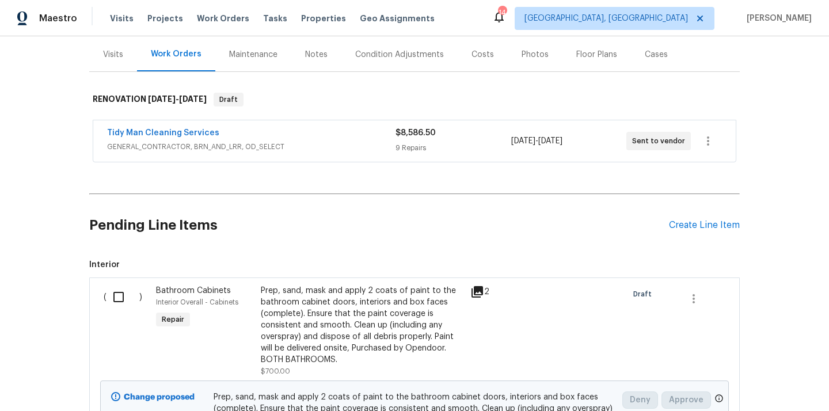
scroll to position [167, 0]
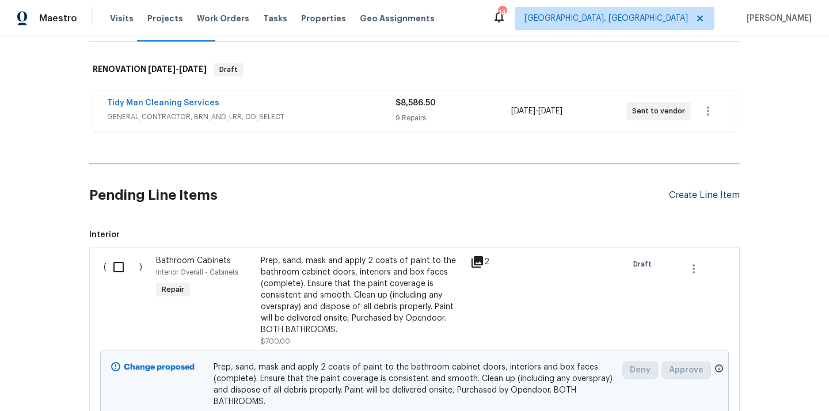
click at [684, 192] on div "Create Line Item" at bounding box center [704, 195] width 71 height 11
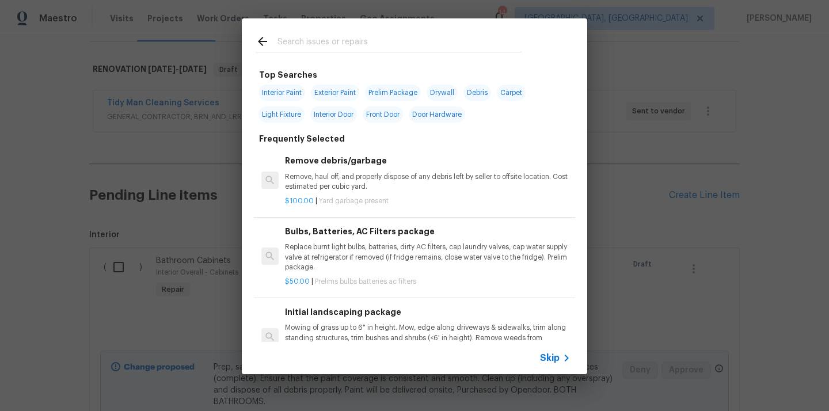
click at [451, 46] on input "text" at bounding box center [399, 43] width 244 height 17
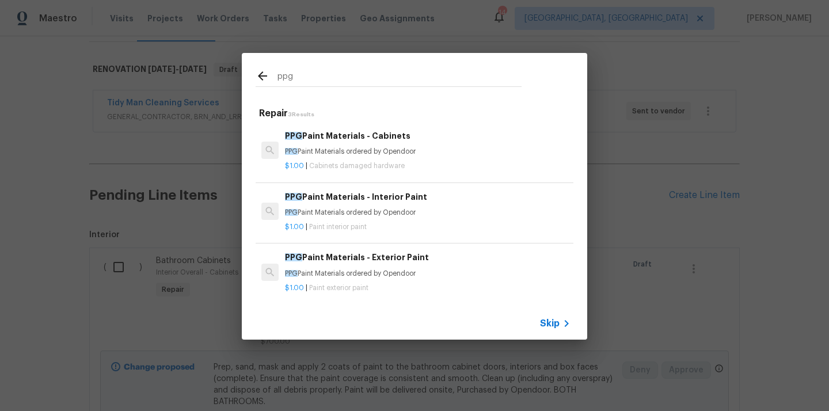
type input "ppg"
click at [394, 159] on div "$1.00 | Cabinets damaged hardware" at bounding box center [428, 164] width 286 height 14
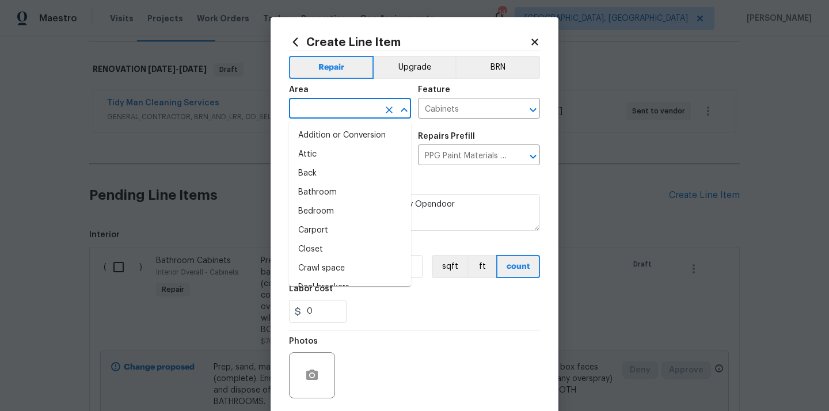
click at [351, 102] on input "text" at bounding box center [334, 110] width 90 height 18
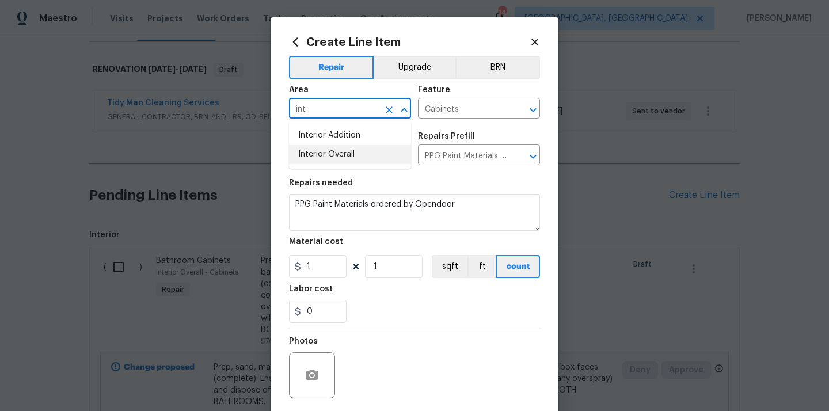
click at [341, 148] on li "Interior Overall" at bounding box center [350, 154] width 122 height 19
type input "Interior Overall"
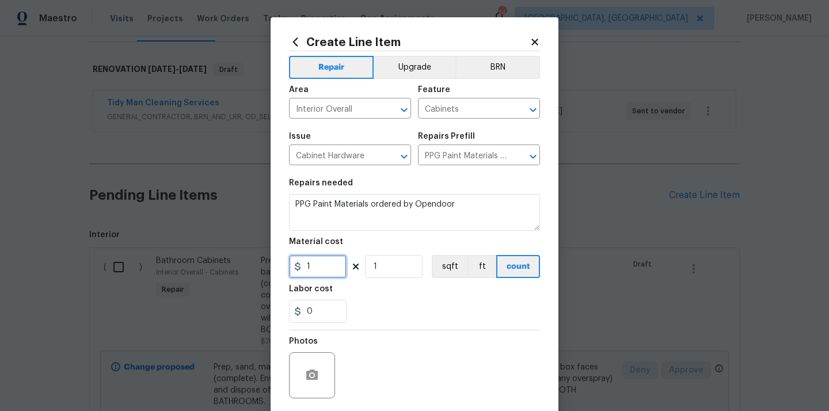
drag, startPoint x: 321, startPoint y: 264, endPoint x: 264, endPoint y: 261, distance: 57.1
click at [267, 262] on div "Create Line Item Repair Upgrade BRN Area Interior Overall ​ Feature Cabinets ​ …" at bounding box center [414, 205] width 829 height 411
paste input "481.98"
type input "481.98"
click at [342, 295] on div "Labor cost" at bounding box center [414, 292] width 251 height 15
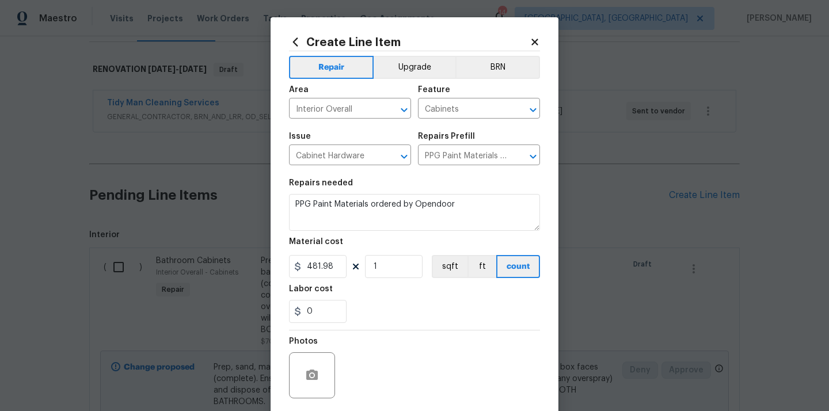
scroll to position [85, 0]
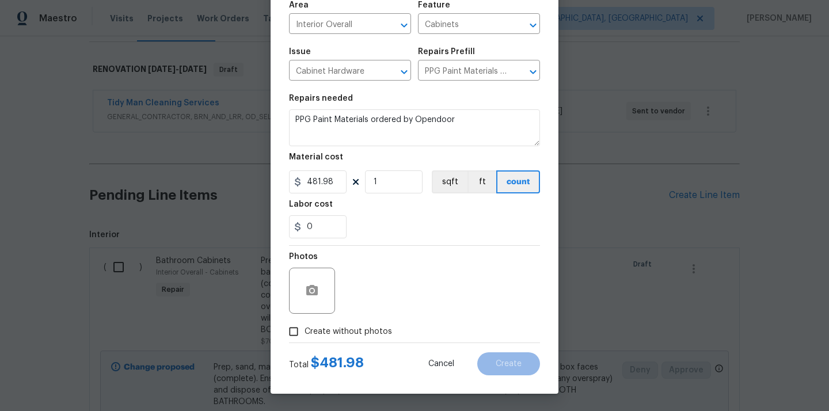
click at [336, 351] on div "Total $ 481.98 Cancel Create" at bounding box center [414, 359] width 251 height 32
click at [336, 346] on div "Total $ 481.98 Cancel Create" at bounding box center [414, 359] width 251 height 32
click at [335, 332] on span "Create without photos" at bounding box center [347, 332] width 87 height 12
click at [304, 332] on input "Create without photos" at bounding box center [294, 332] width 22 height 22
checkbox input "true"
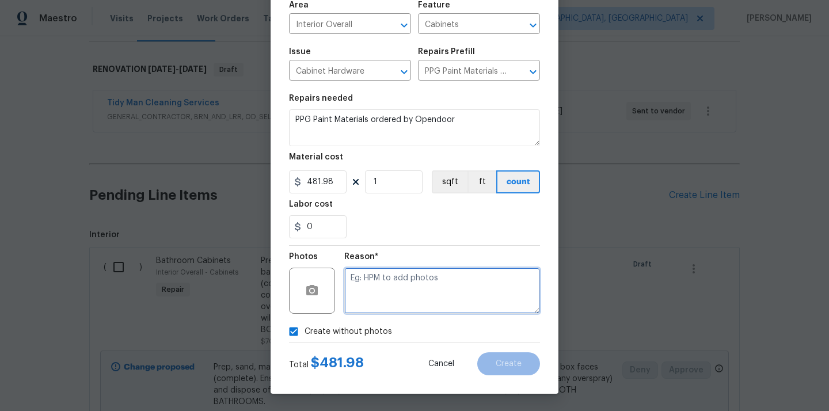
click at [376, 306] on textarea at bounding box center [442, 291] width 196 height 46
type textarea "N/A"
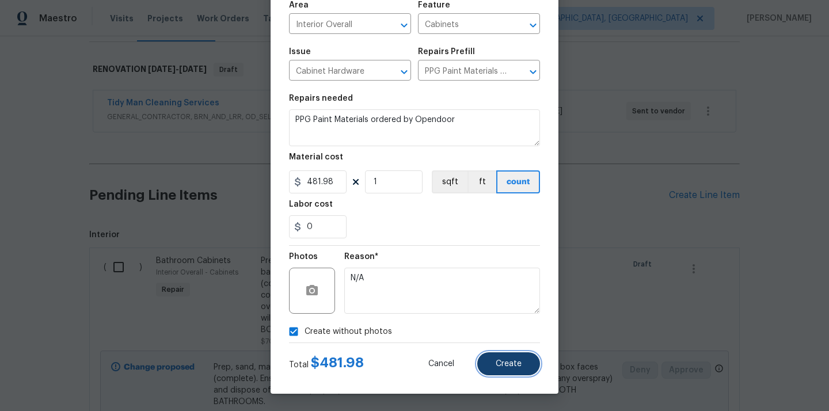
click at [505, 360] on span "Create" at bounding box center [509, 364] width 26 height 9
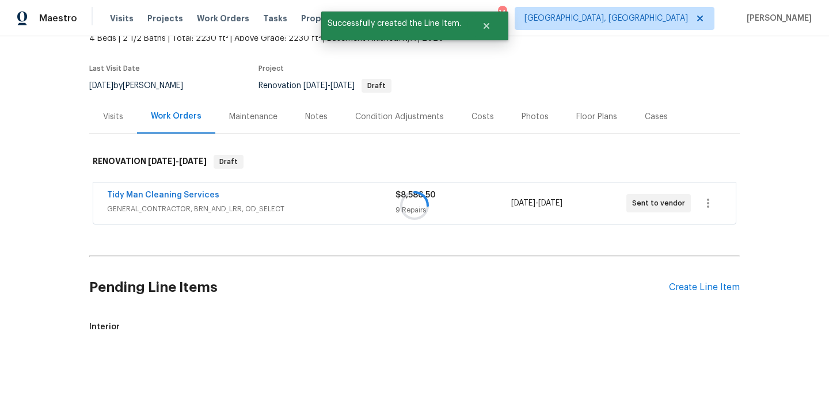
scroll to position [167, 0]
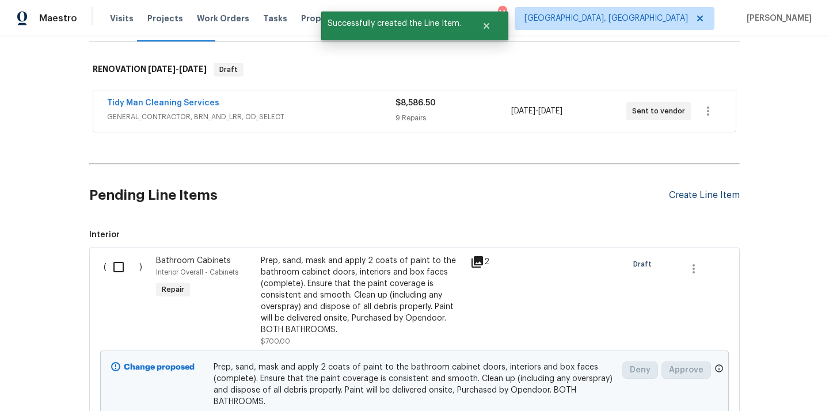
click at [691, 197] on div "Create Line Item" at bounding box center [704, 195] width 71 height 11
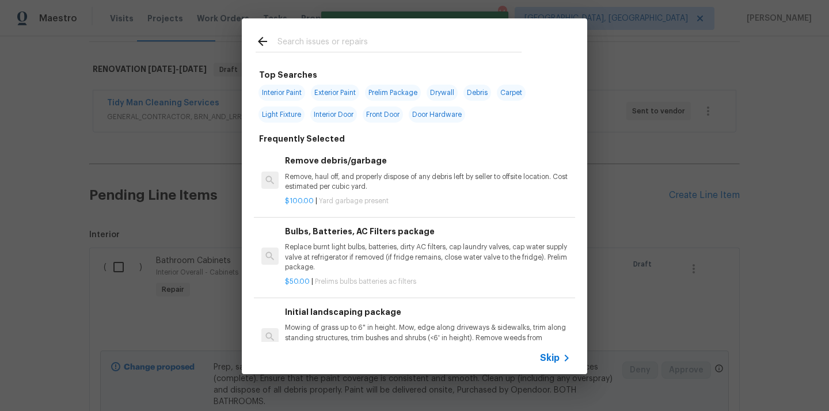
click at [395, 45] on input "text" at bounding box center [399, 43] width 244 height 17
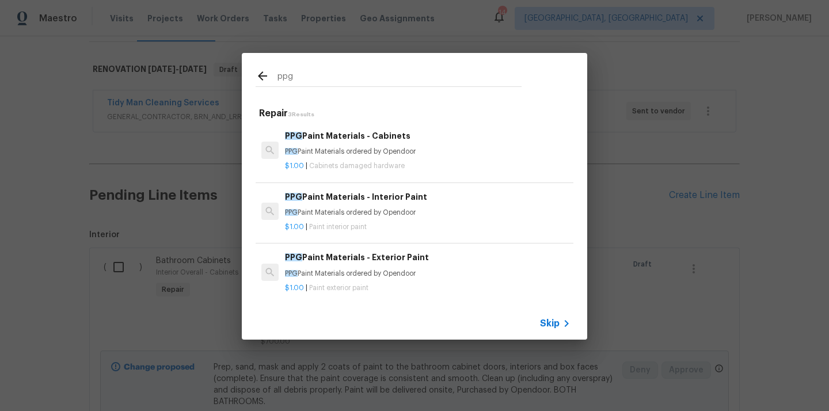
type input "ppg"
click at [380, 189] on div "PPG Paint Materials - Interior Paint PPG Paint Materials ordered by Opendoor $1…" at bounding box center [427, 211] width 289 height 45
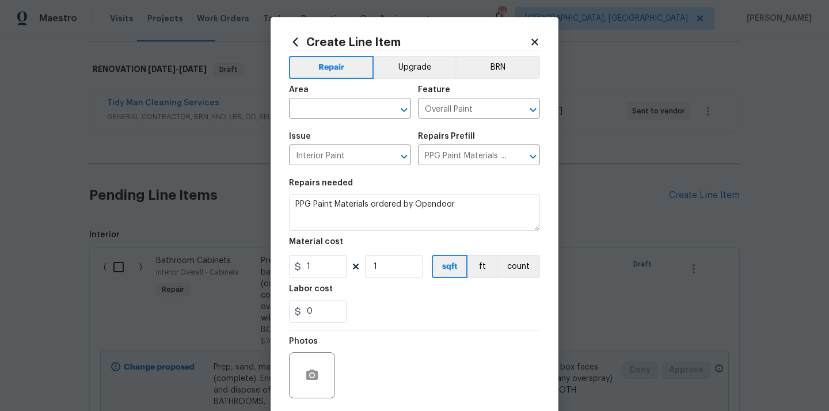
click at [372, 96] on div "Area" at bounding box center [350, 93] width 122 height 15
click at [359, 110] on input "text" at bounding box center [334, 110] width 90 height 18
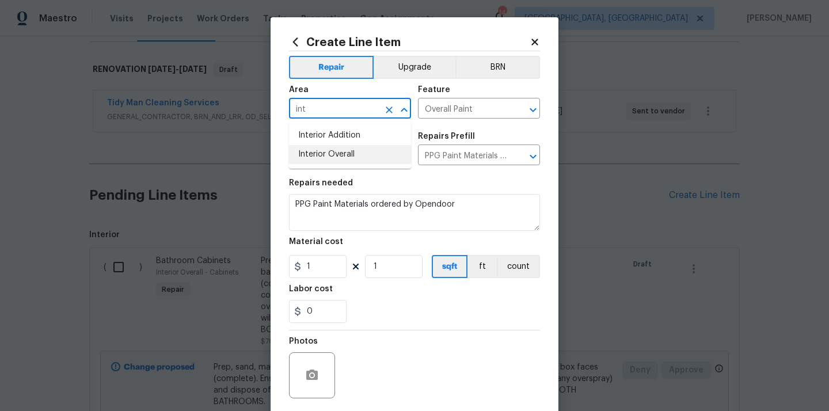
click at [337, 154] on li "Interior Overall" at bounding box center [350, 154] width 122 height 19
type input "Interior Overall"
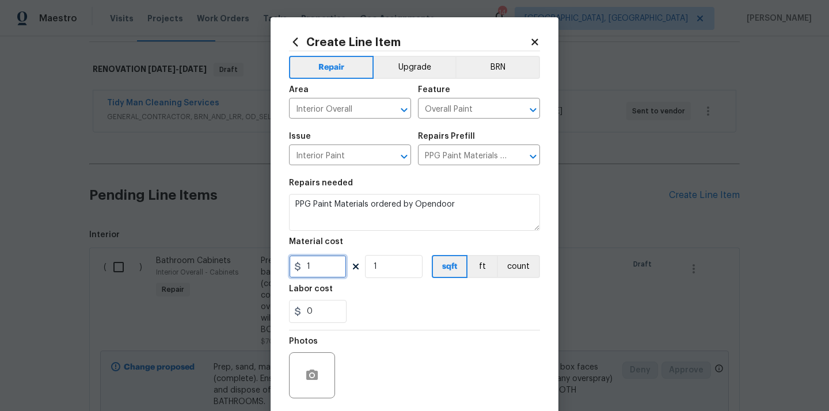
drag, startPoint x: 282, startPoint y: 271, endPoint x: 275, endPoint y: 271, distance: 7.5
click at [275, 271] on div "Create Line Item Repair Upgrade BRN Area Interior Overall ​ Feature Overall Pai…" at bounding box center [415, 247] width 288 height 461
paste input "702.12"
type input "702.12"
click at [381, 300] on div "0" at bounding box center [414, 311] width 251 height 23
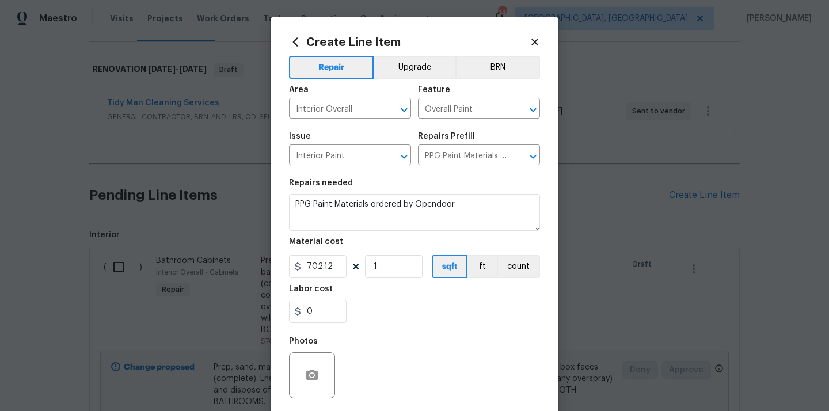
scroll to position [85, 0]
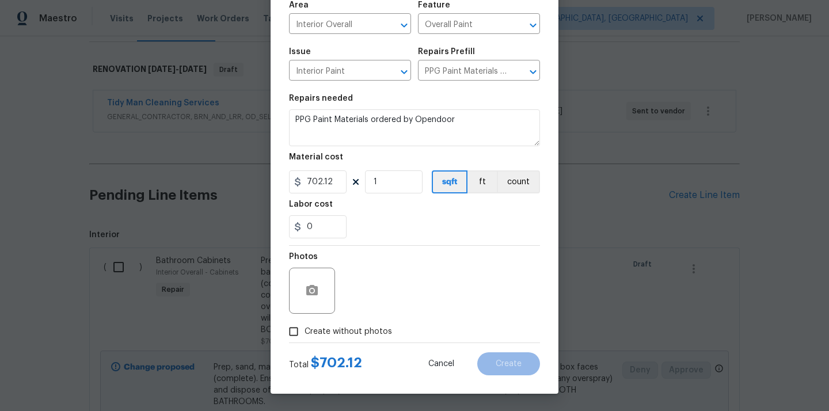
click at [368, 328] on span "Create without photos" at bounding box center [347, 332] width 87 height 12
click at [304, 328] on input "Create without photos" at bounding box center [294, 332] width 22 height 22
checkbox input "true"
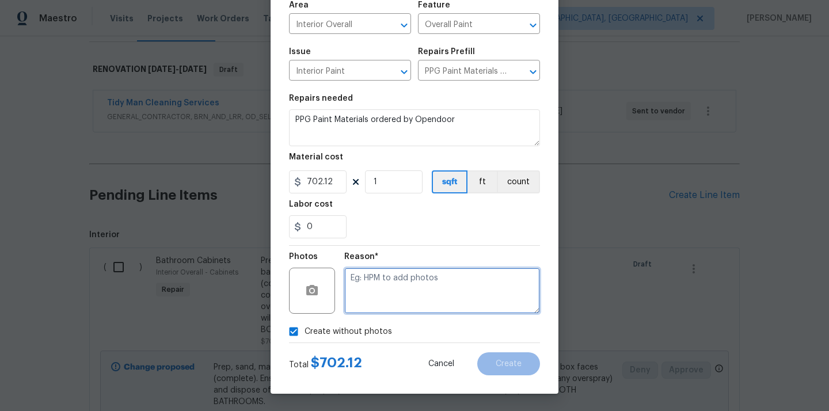
click at [399, 281] on textarea at bounding box center [442, 291] width 196 height 46
type textarea "N/A"
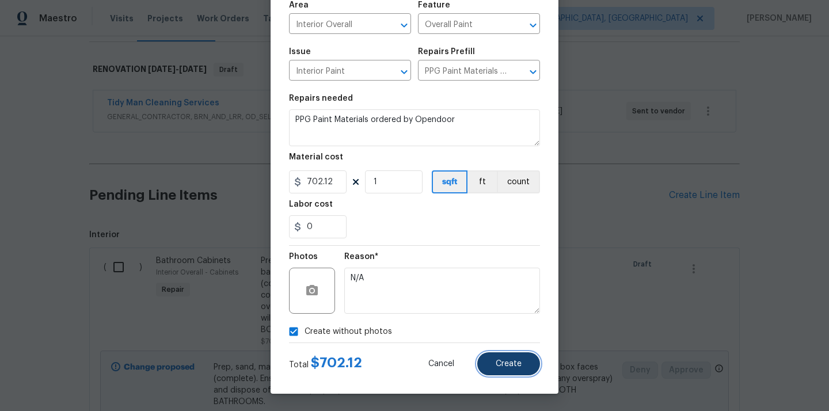
click at [493, 355] on button "Create" at bounding box center [508, 363] width 63 height 23
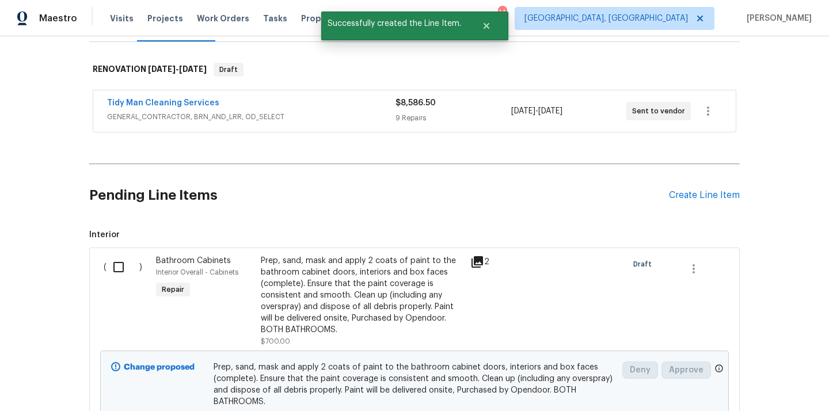
scroll to position [514, 0]
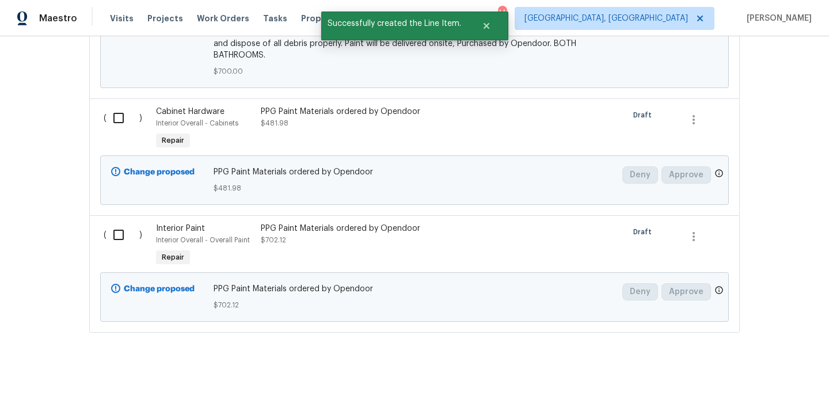
click at [121, 124] on input "checkbox" at bounding box center [122, 118] width 33 height 24
checkbox input "true"
click at [119, 229] on input "checkbox" at bounding box center [122, 235] width 33 height 24
checkbox input "true"
click at [739, 380] on span "Create Work Order" at bounding box center [763, 382] width 77 height 14
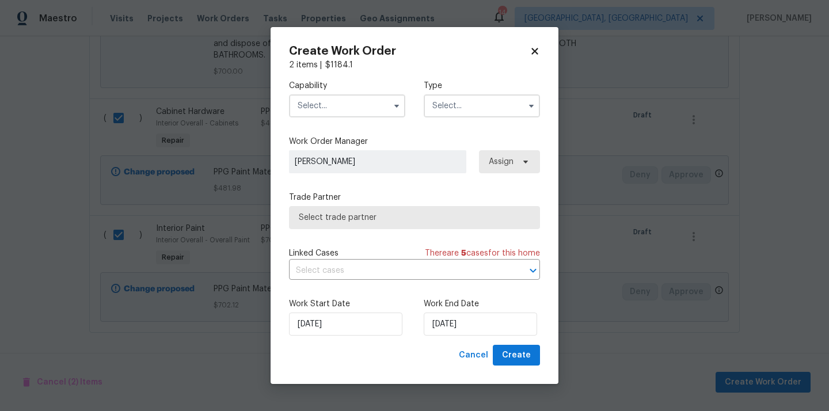
click at [361, 104] on input "text" at bounding box center [347, 105] width 116 height 23
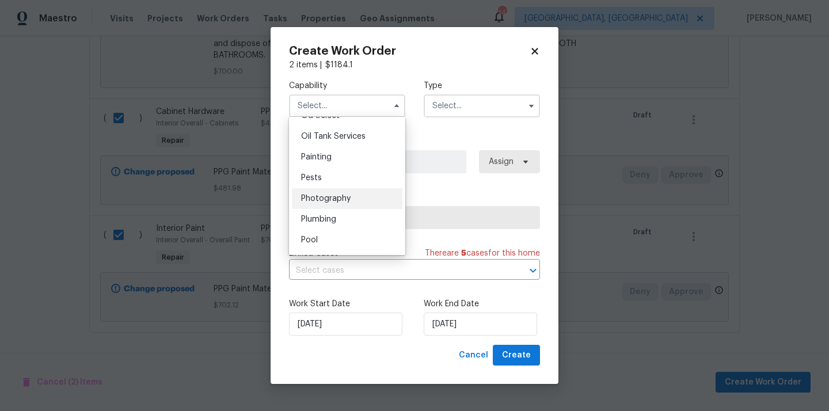
scroll to position [939, 0]
click at [341, 153] on div "Painting" at bounding box center [347, 157] width 111 height 21
type input "Painting"
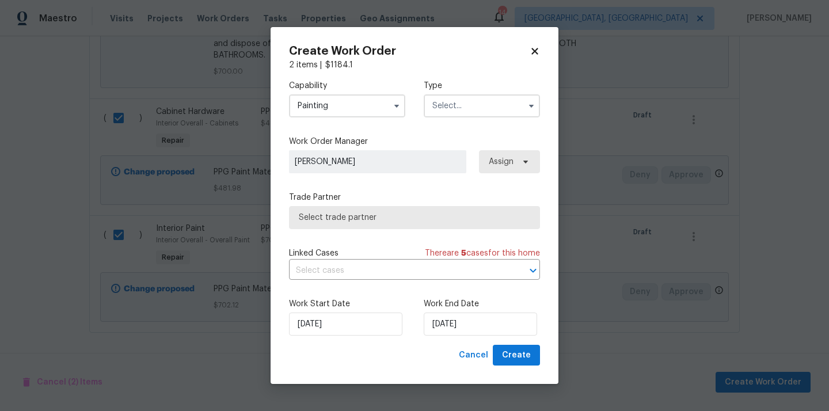
click at [465, 105] on input "text" at bounding box center [482, 105] width 116 height 23
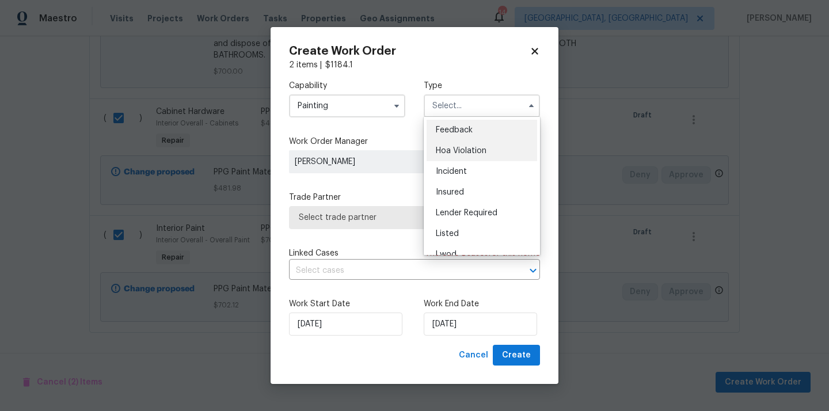
scroll to position [137, 0]
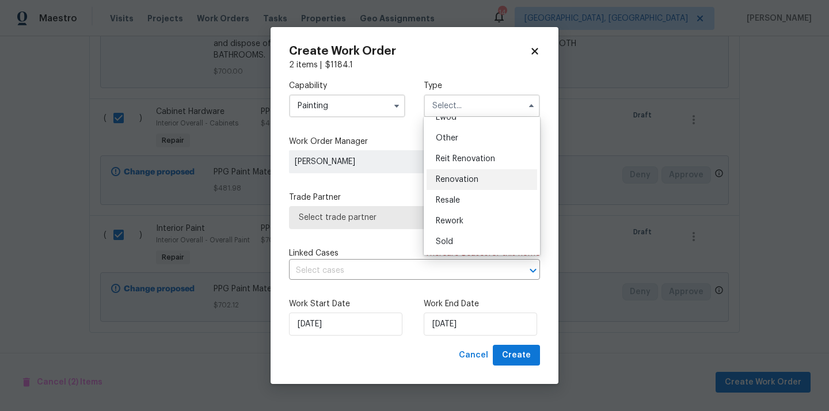
click at [465, 173] on div "Renovation" at bounding box center [482, 179] width 111 height 21
type input "Renovation"
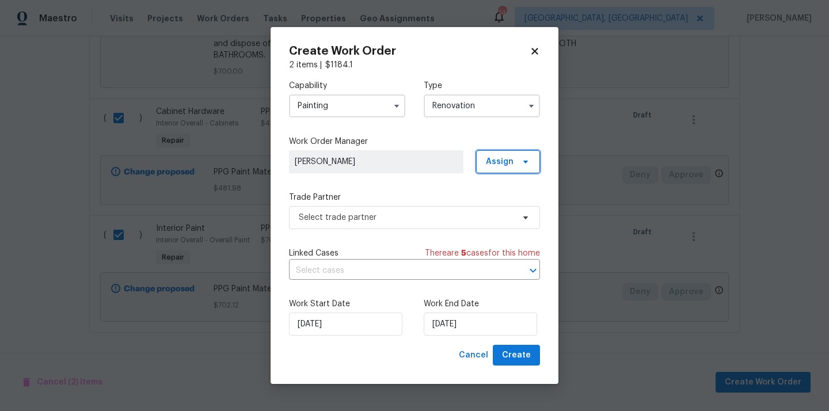
click at [499, 157] on span "Assign" at bounding box center [500, 162] width 28 height 12
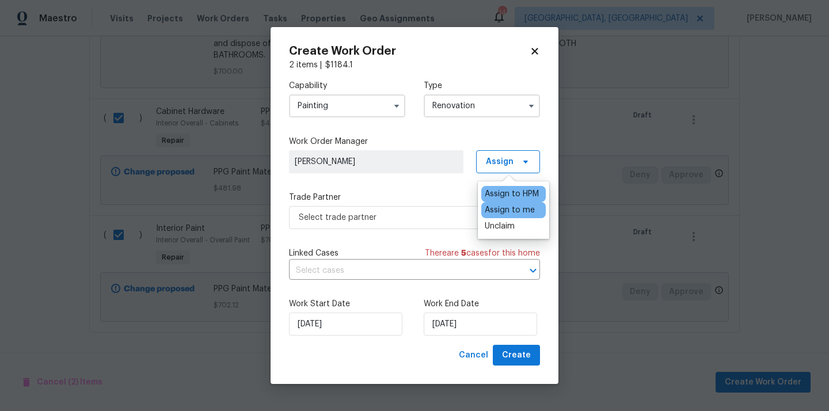
click at [507, 212] on div "Assign to me" at bounding box center [510, 210] width 50 height 12
click at [421, 202] on label "Trade Partner" at bounding box center [414, 198] width 251 height 12
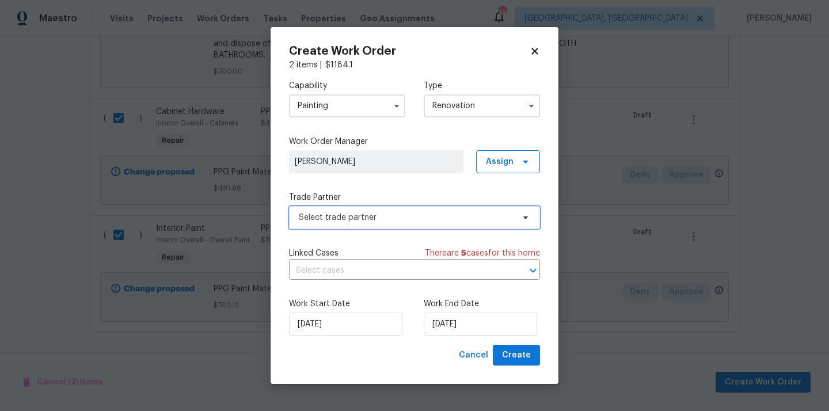
click at [414, 213] on span "Select trade partner" at bounding box center [406, 218] width 215 height 12
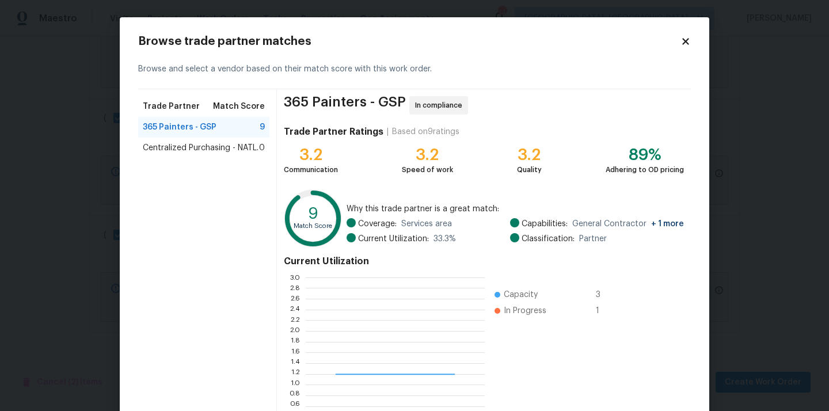
scroll to position [161, 179]
click at [259, 149] on span "0" at bounding box center [262, 148] width 6 height 12
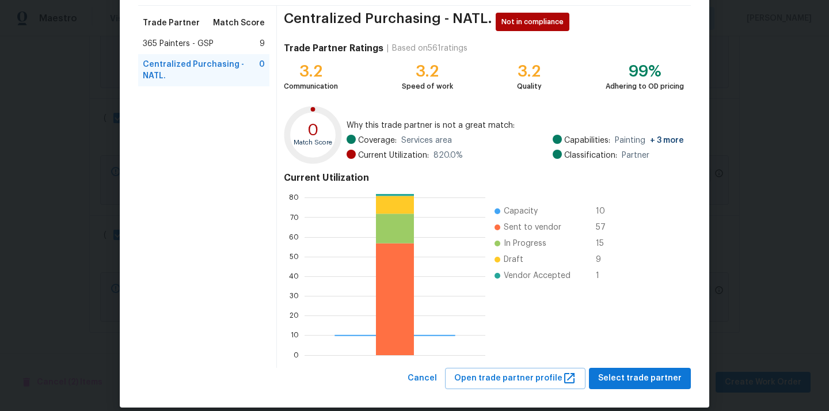
scroll to position [97, 0]
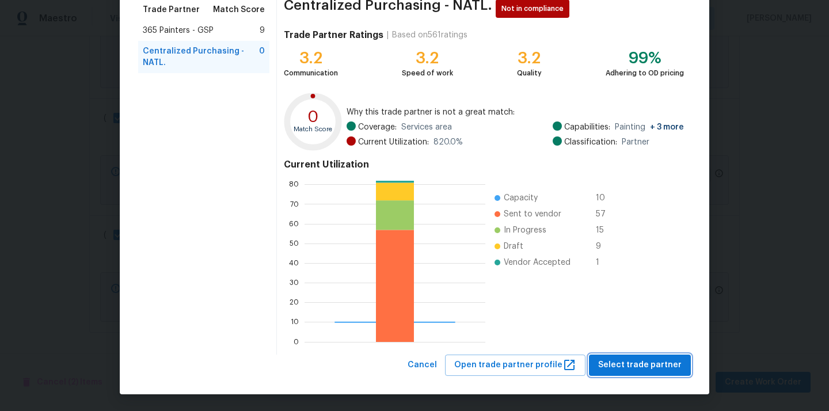
click at [638, 362] on span "Select trade partner" at bounding box center [639, 365] width 83 height 14
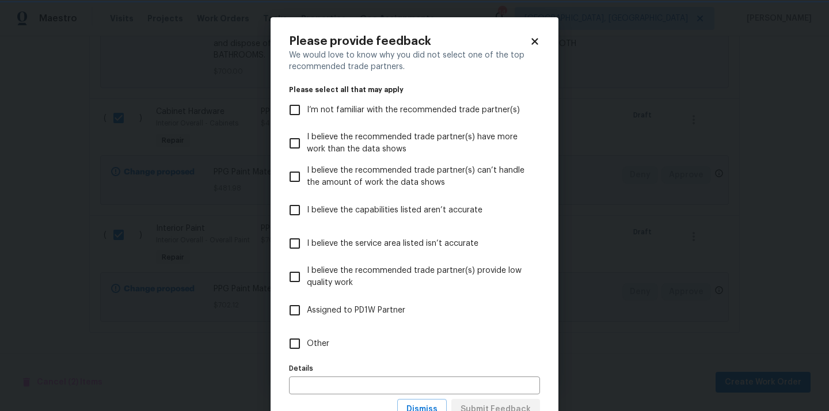
scroll to position [0, 0]
click at [410, 344] on label "Other" at bounding box center [407, 343] width 248 height 33
click at [307, 344] on input "Other" at bounding box center [295, 344] width 24 height 24
checkbox input "true"
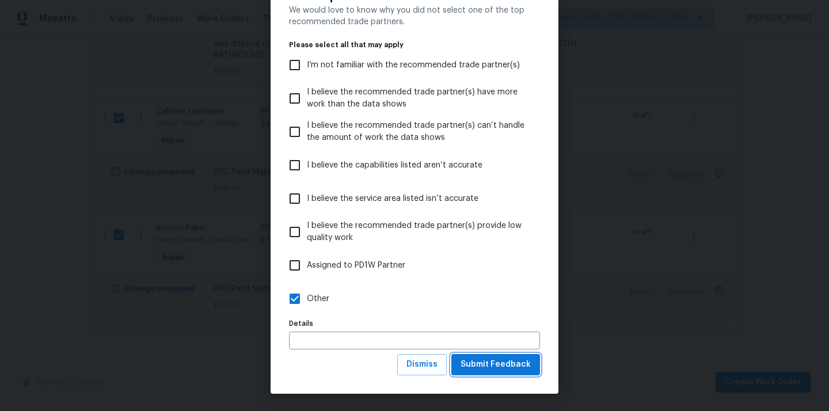
click at [484, 361] on span "Submit Feedback" at bounding box center [495, 364] width 70 height 14
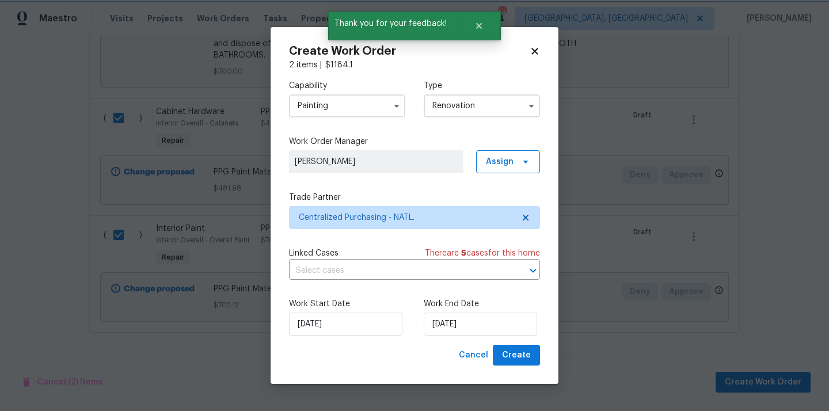
scroll to position [0, 0]
click at [523, 348] on button "Create" at bounding box center [516, 355] width 47 height 21
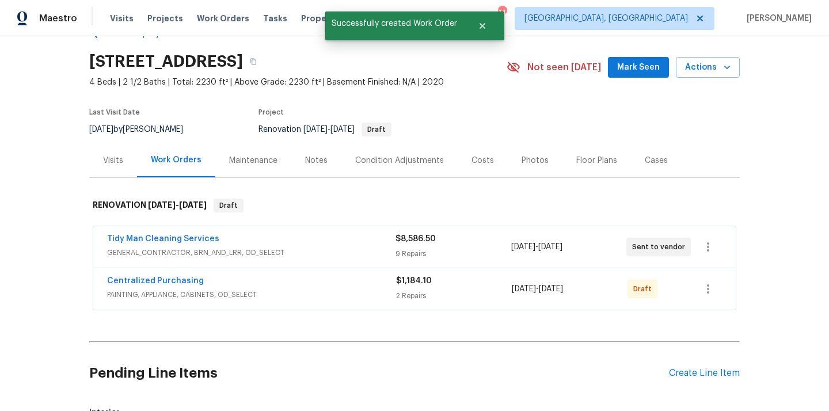
scroll to position [21, 0]
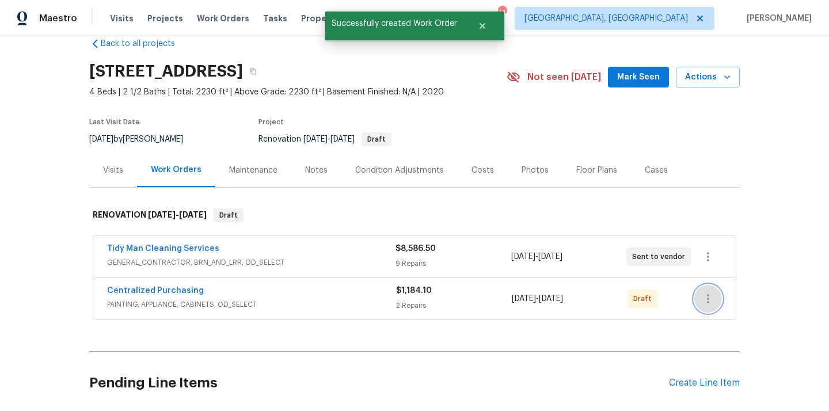
click at [705, 296] on icon "button" at bounding box center [708, 299] width 14 height 14
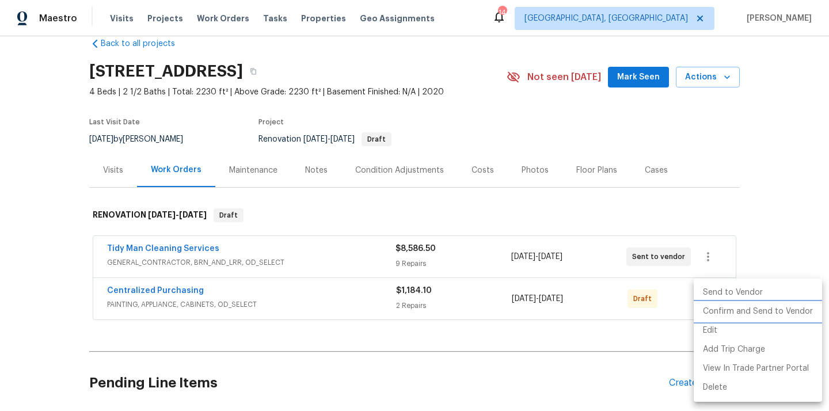
click at [709, 308] on li "Confirm and Send to Vendor" at bounding box center [758, 311] width 128 height 19
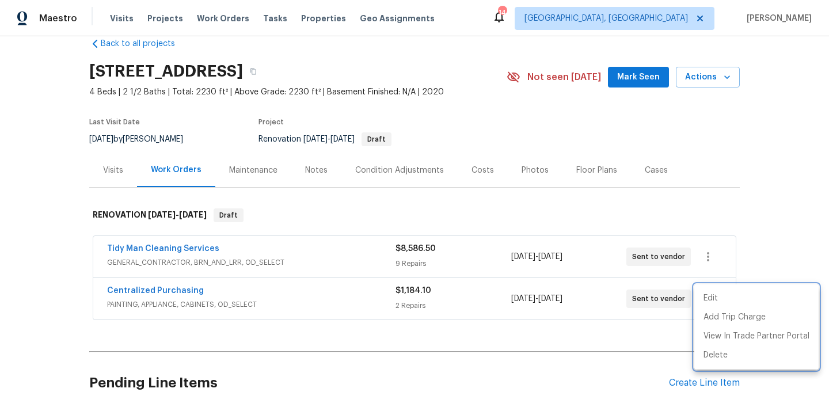
click at [291, 310] on div at bounding box center [414, 205] width 829 height 411
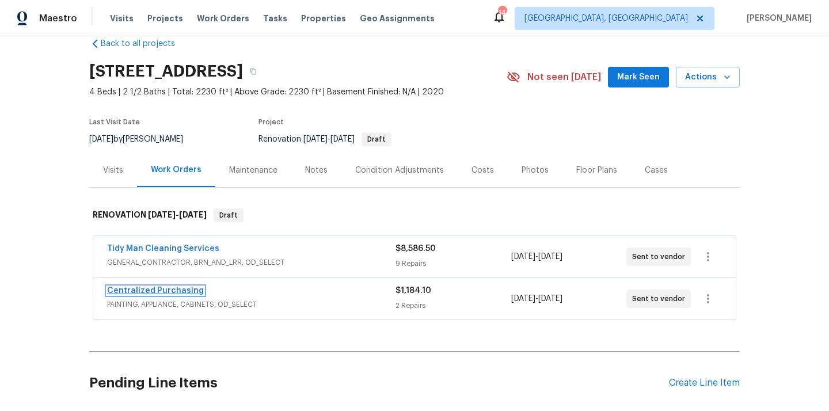
click at [145, 291] on link "Centralized Purchasing" at bounding box center [155, 291] width 97 height 8
